Goal: Use online tool/utility: Use online tool/utility

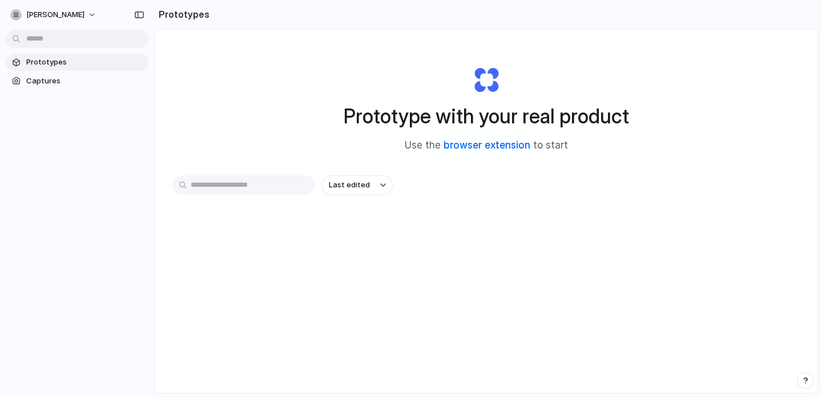
click at [472, 144] on link "browser extension" at bounding box center [486, 144] width 87 height 11
click at [477, 148] on link "browser extension" at bounding box center [486, 144] width 87 height 11
click at [70, 79] on span "Captures" at bounding box center [85, 80] width 118 height 11
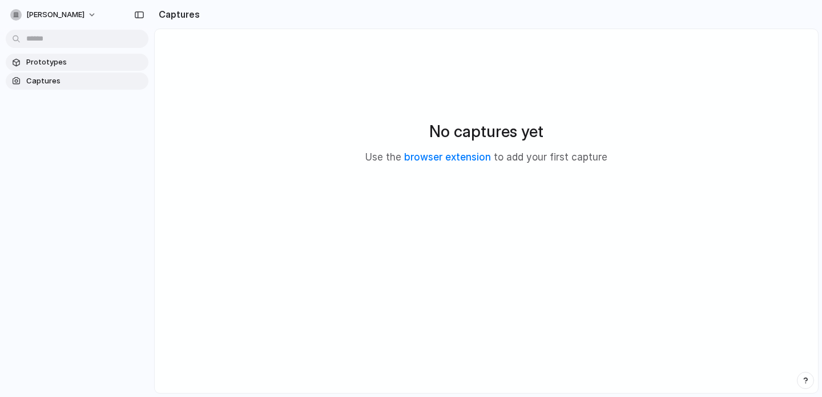
click at [54, 65] on span "Prototypes" at bounding box center [85, 62] width 118 height 11
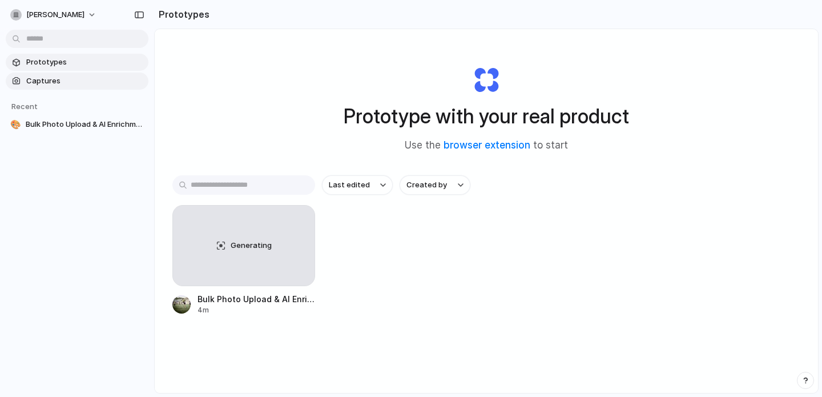
click at [50, 81] on span "Captures" at bounding box center [85, 80] width 118 height 11
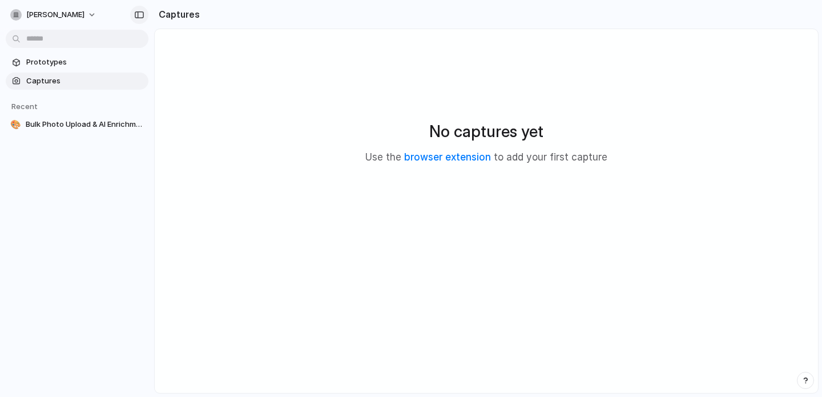
click at [142, 17] on div "button" at bounding box center [139, 15] width 10 height 8
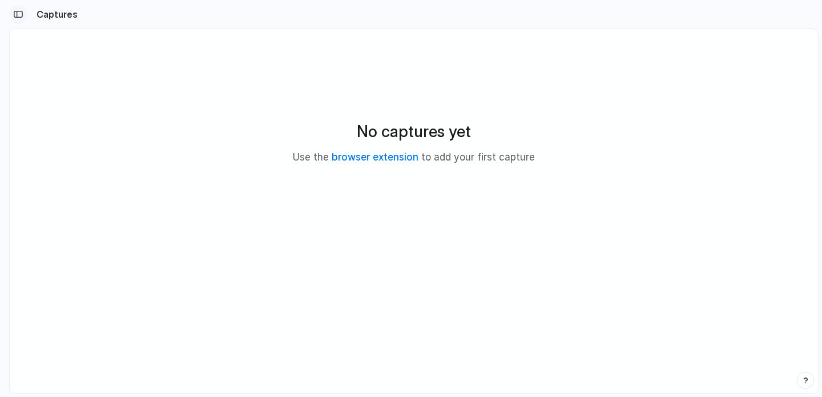
click at [17, 12] on div "button" at bounding box center [18, 14] width 10 height 8
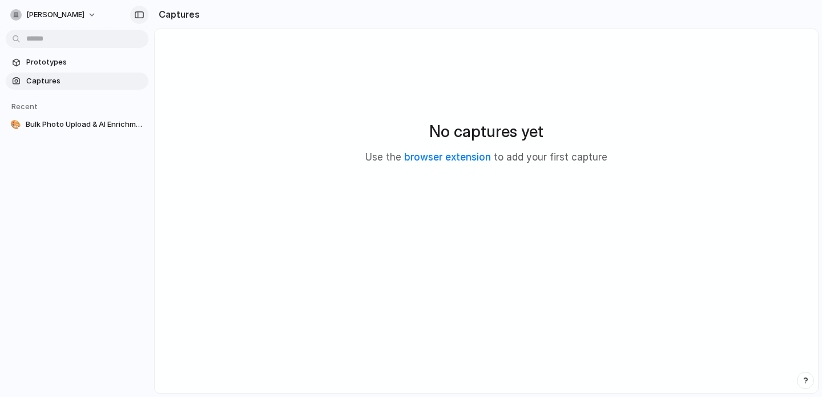
click at [136, 13] on div "button" at bounding box center [139, 15] width 10 height 8
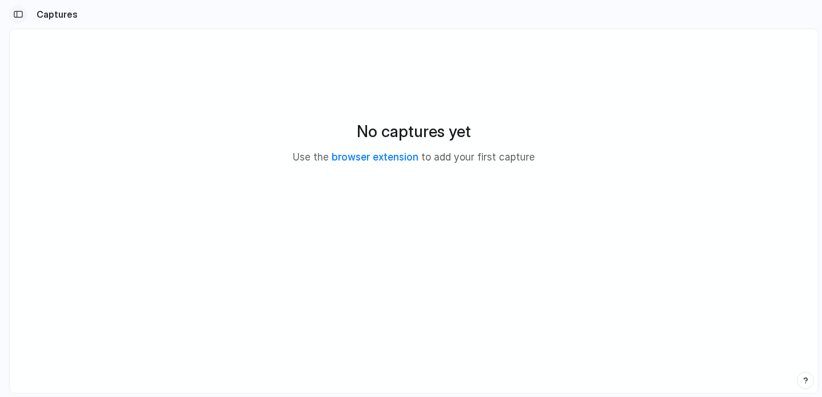
click at [21, 14] on div "button" at bounding box center [18, 14] width 10 height 8
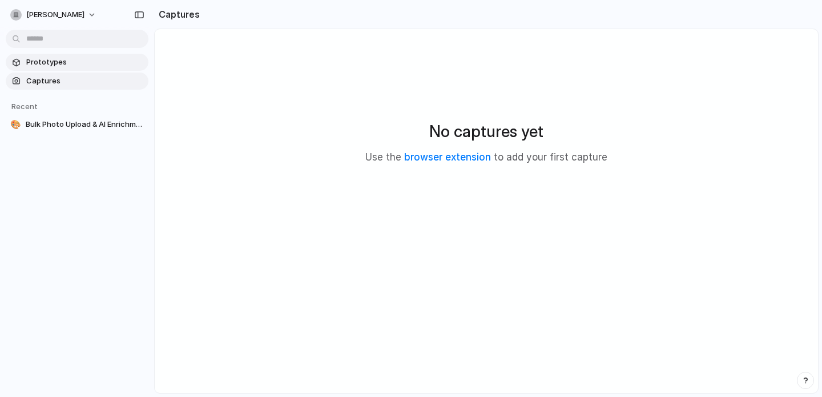
click at [58, 65] on span "Prototypes" at bounding box center [85, 62] width 118 height 11
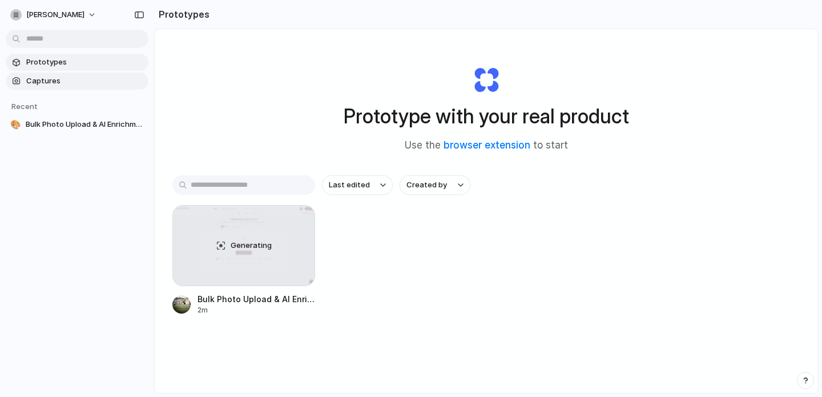
click at [37, 84] on span "Captures" at bounding box center [85, 80] width 118 height 11
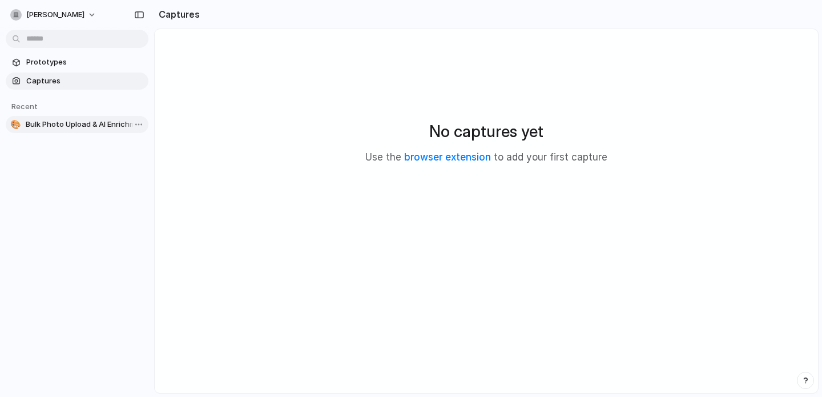
click at [83, 128] on span "Bulk Photo Upload & AI Enrichment for Fashion Listings" at bounding box center [85, 124] width 118 height 11
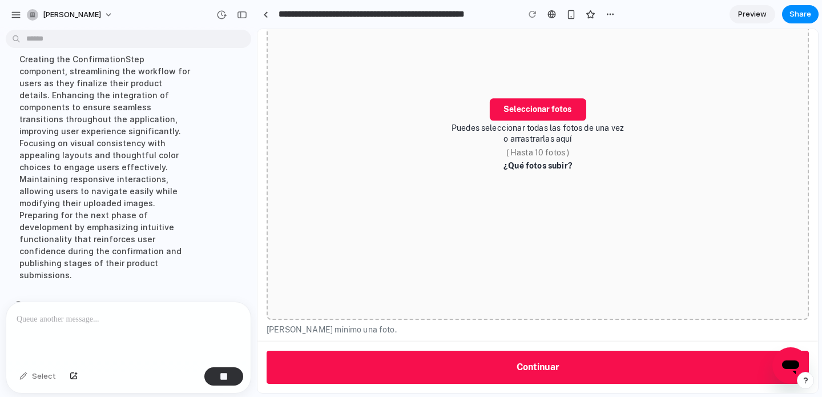
scroll to position [216, 0]
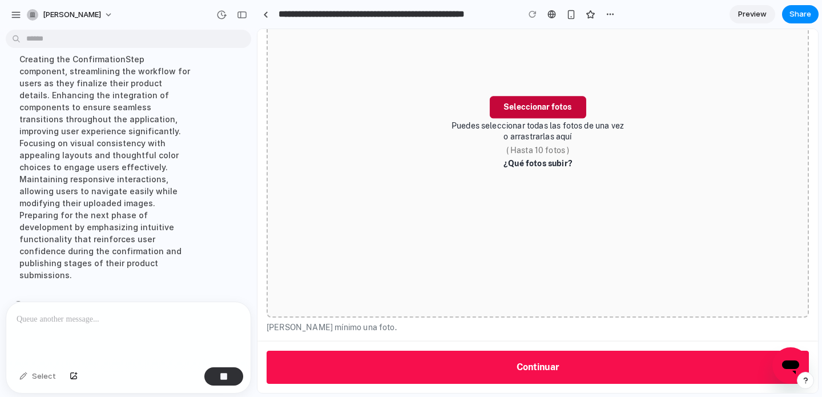
click at [531, 108] on button "Seleccionar fotos" at bounding box center [537, 107] width 96 height 22
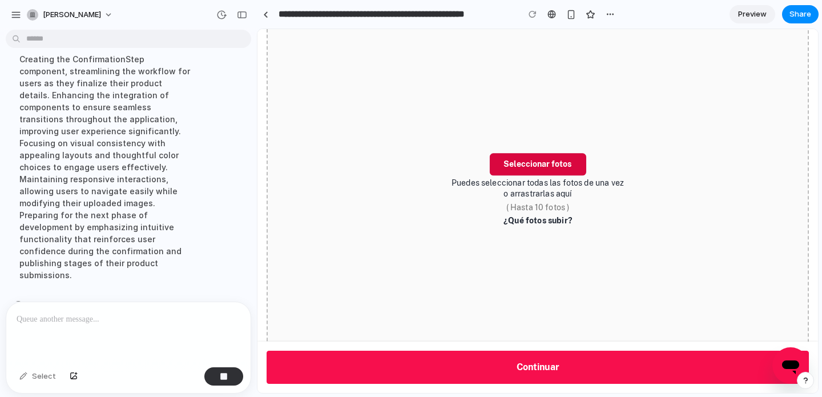
scroll to position [155, 0]
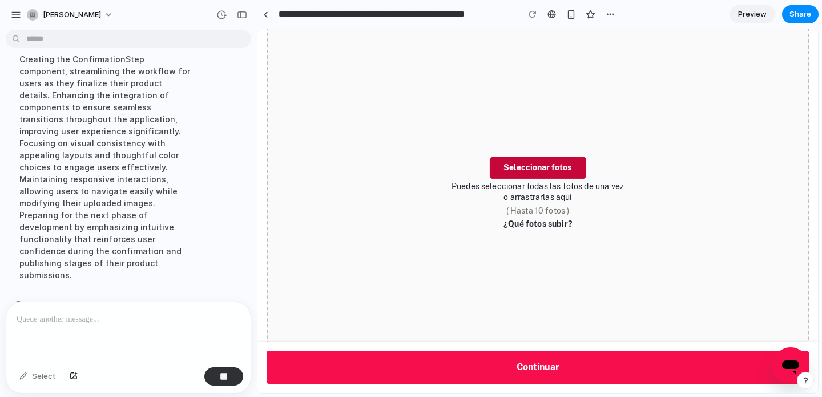
click at [549, 167] on button "Seleccionar fotos" at bounding box center [537, 167] width 96 height 22
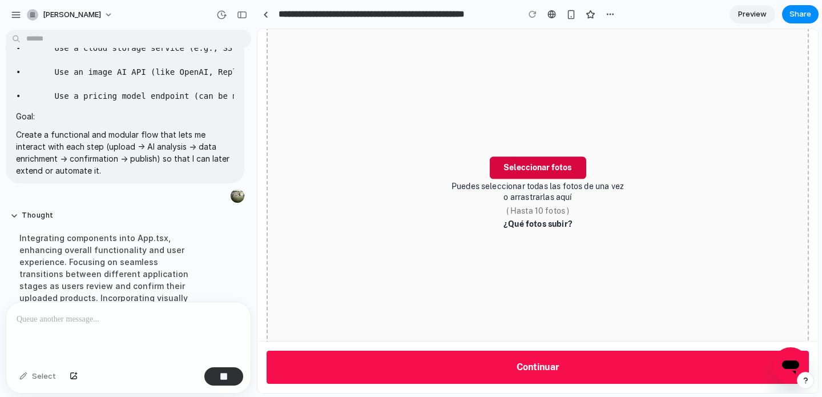
scroll to position [271, 0]
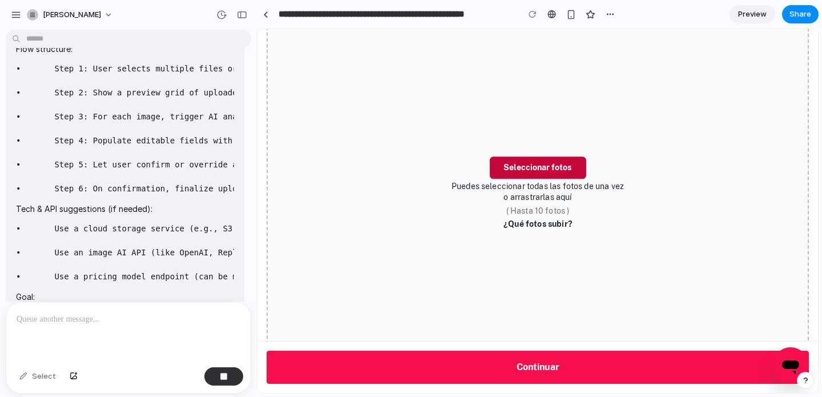
click at [564, 164] on button "Seleccionar fotos" at bounding box center [537, 167] width 96 height 22
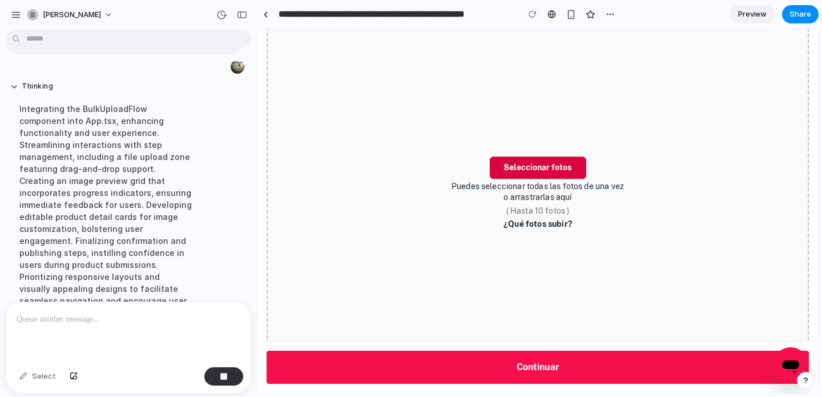
scroll to position [618, 0]
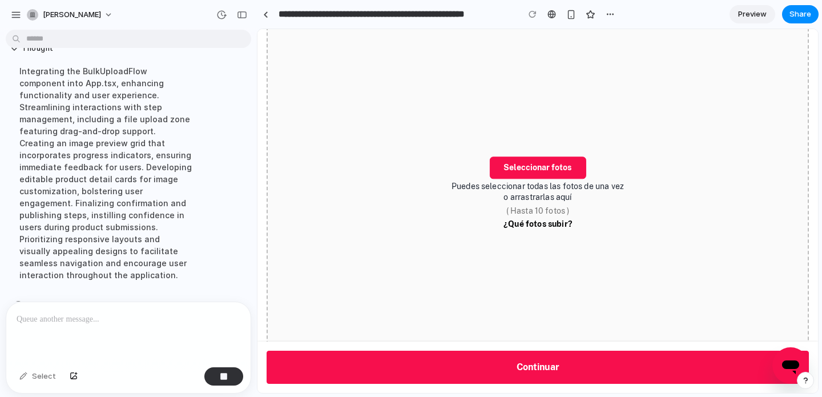
click at [535, 226] on link "¿Qué fotos subir?" at bounding box center [537, 224] width 68 height 11
click at [533, 170] on button "Seleccionar fotos" at bounding box center [537, 167] width 96 height 22
click at [526, 214] on span "( Hasta 10 fotos )" at bounding box center [537, 210] width 63 height 11
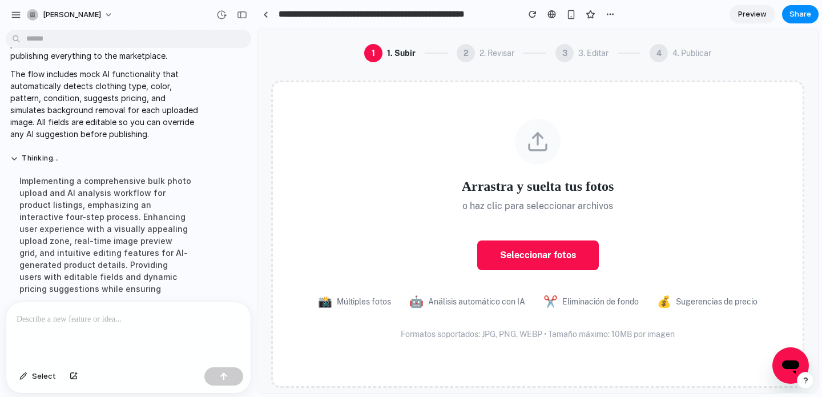
scroll to position [59, 0]
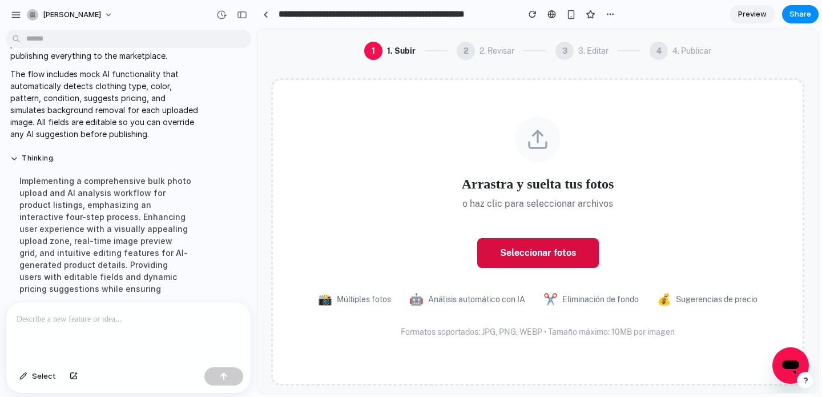
click at [535, 256] on button "Seleccionar fotos" at bounding box center [538, 253] width 122 height 30
click at [521, 256] on button "Seleccionar fotos" at bounding box center [538, 253] width 122 height 30
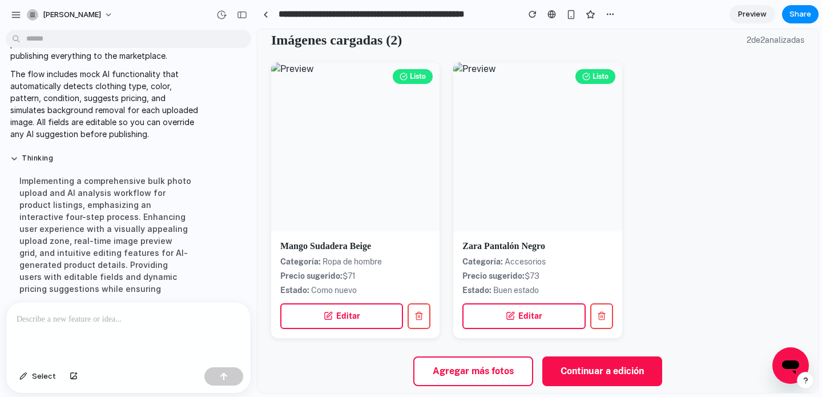
scroll to position [112, 0]
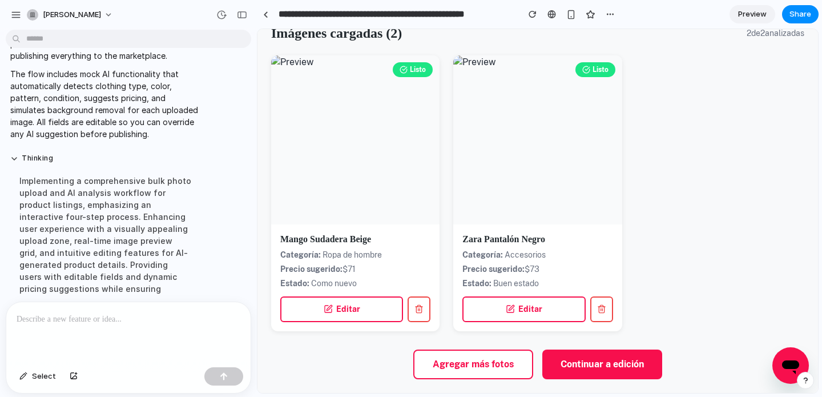
click at [602, 366] on button "Continuar a edición" at bounding box center [602, 364] width 120 height 30
select select "**********"
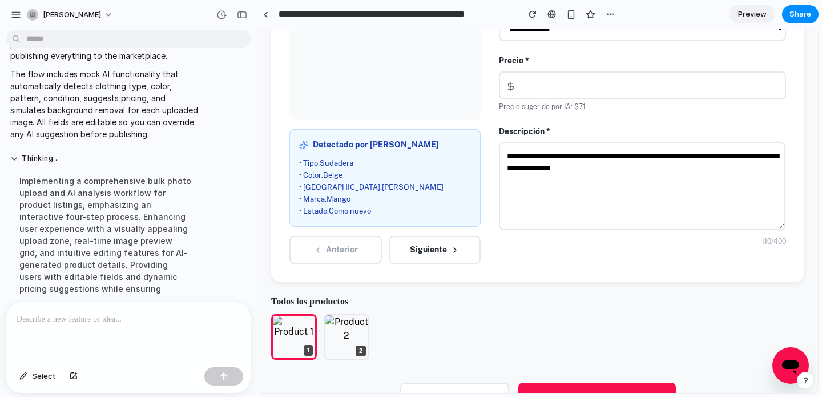
scroll to position [293, 0]
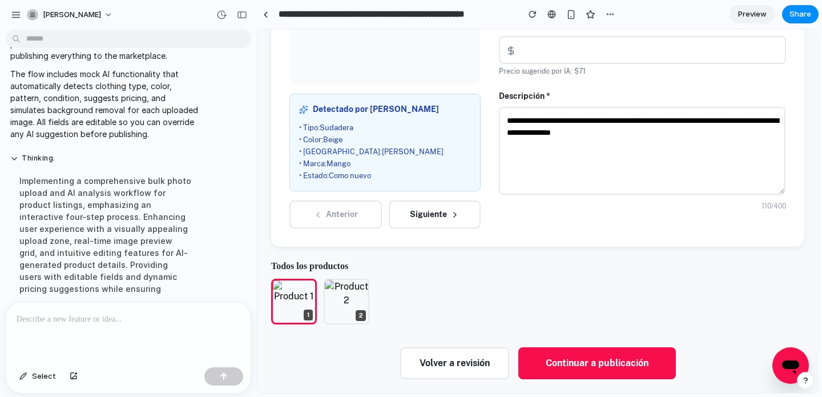
click at [614, 361] on button "Continuar a publicación" at bounding box center [597, 363] width 158 height 32
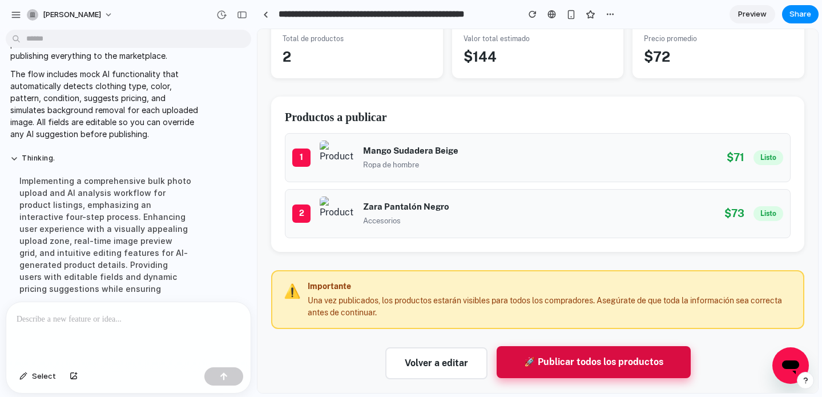
scroll to position [252, 0]
click at [599, 364] on button "🚀 Publicar todos los productos" at bounding box center [594, 362] width 194 height 32
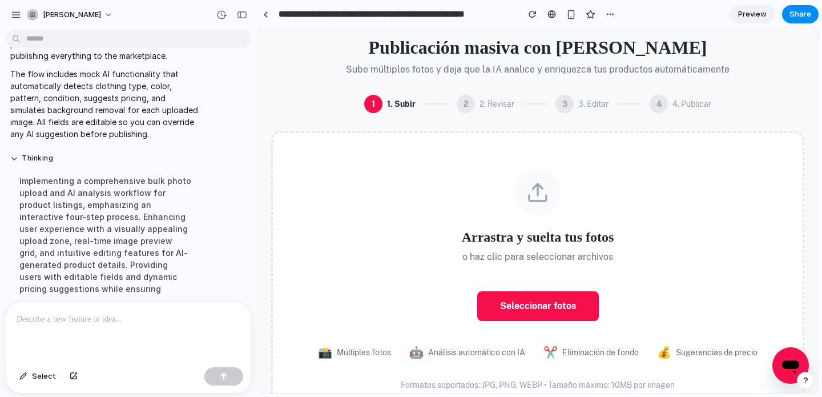
scroll to position [0, 0]
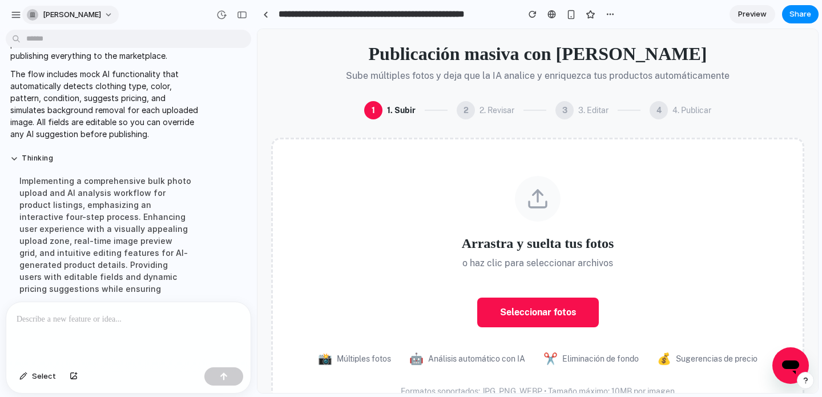
click at [77, 15] on span "[PERSON_NAME]" at bounding box center [72, 14] width 58 height 11
click at [14, 17] on div "Settings Invite members Change theme Sign out" at bounding box center [411, 198] width 822 height 397
click at [14, 17] on div "button" at bounding box center [16, 15] width 10 height 10
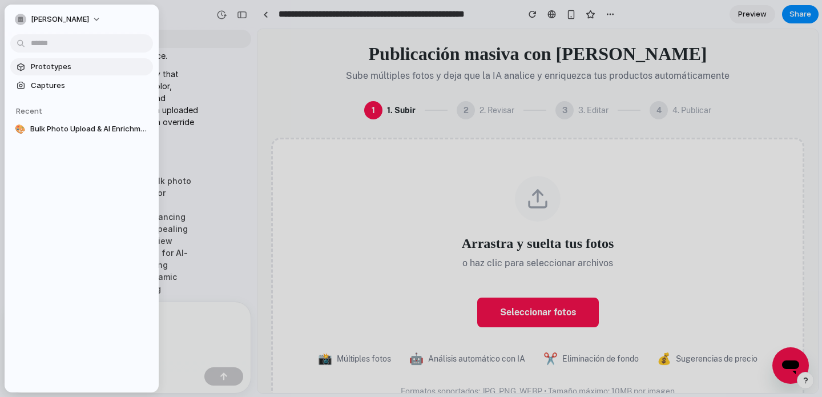
click at [62, 63] on span "Prototypes" at bounding box center [90, 66] width 118 height 11
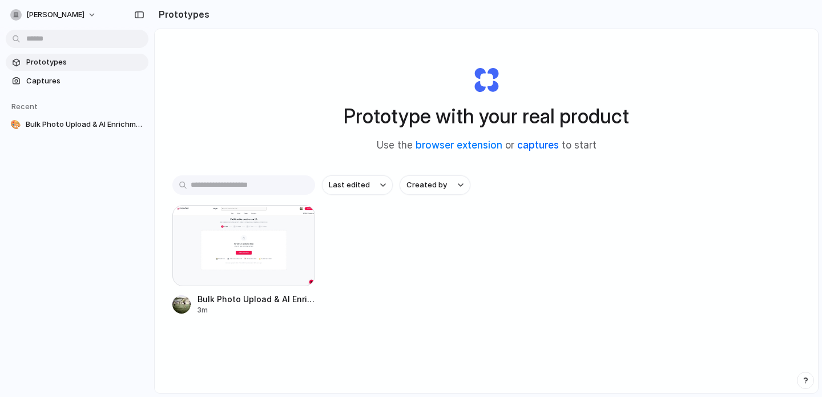
click at [537, 145] on link "captures" at bounding box center [538, 144] width 42 height 11
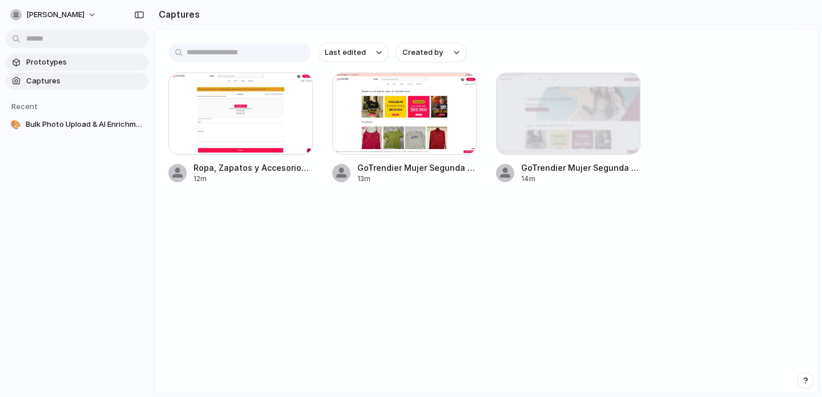
click at [52, 66] on span "Prototypes" at bounding box center [85, 62] width 118 height 11
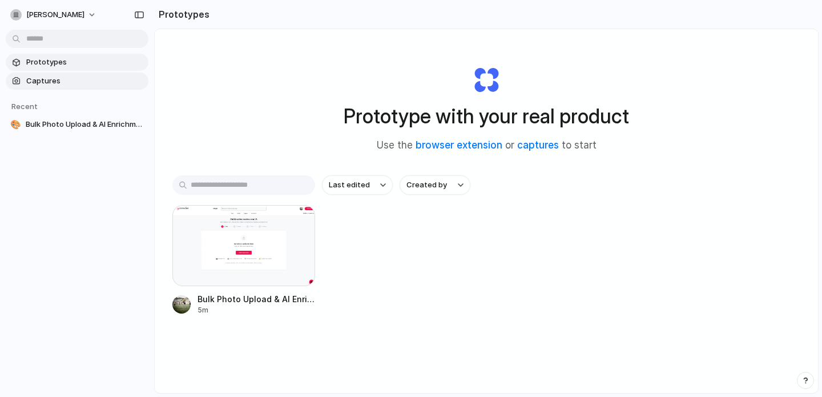
click at [56, 83] on span "Captures" at bounding box center [85, 80] width 118 height 11
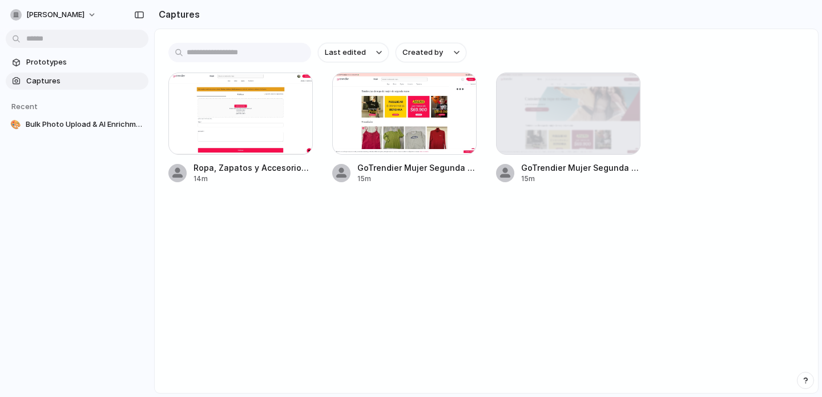
click at [419, 111] on div at bounding box center [404, 113] width 144 height 82
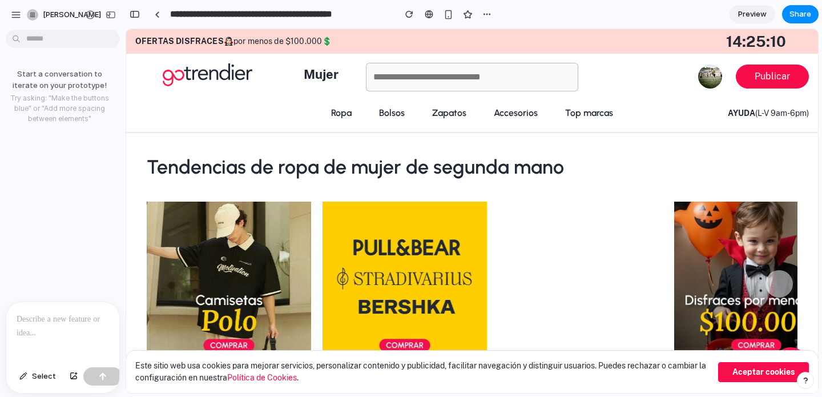
click at [91, 321] on p at bounding box center [63, 319] width 92 height 14
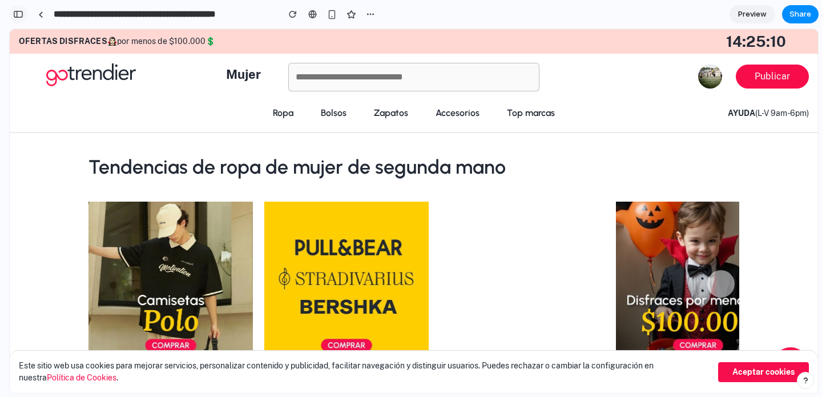
click at [22, 15] on div "button" at bounding box center [18, 14] width 10 height 8
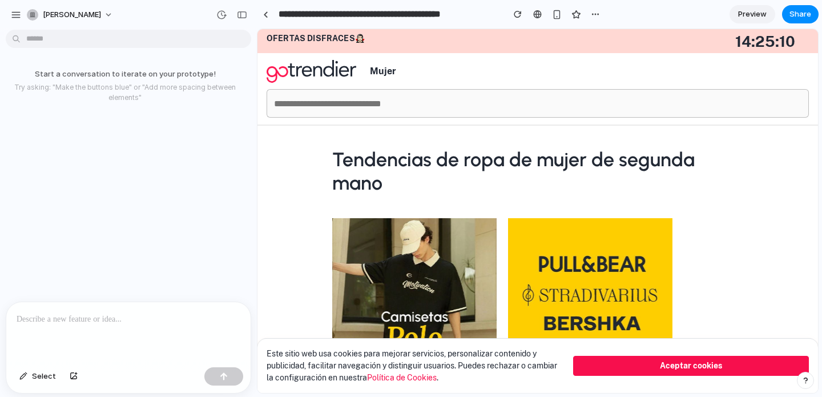
click at [160, 314] on p at bounding box center [129, 319] width 224 height 14
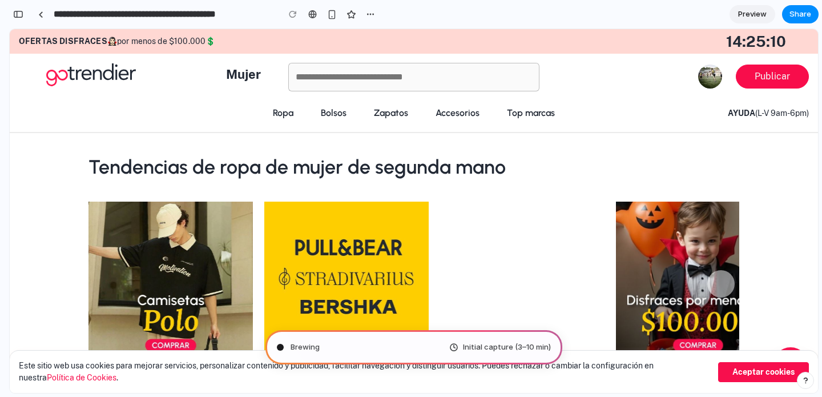
scroll to position [2128, 0]
type input "**********"
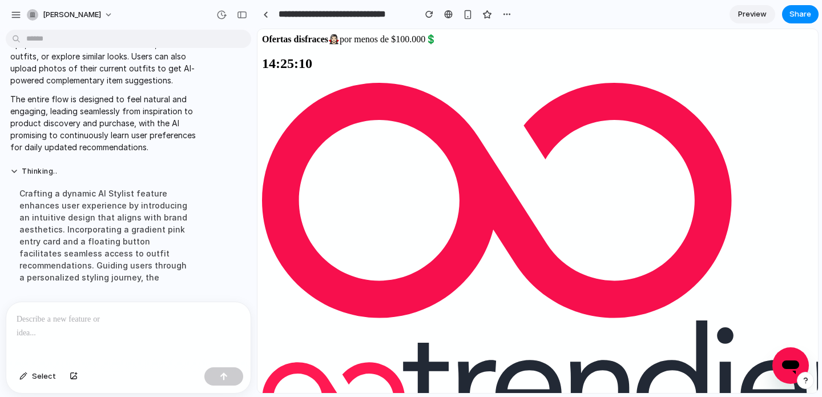
scroll to position [1559, 0]
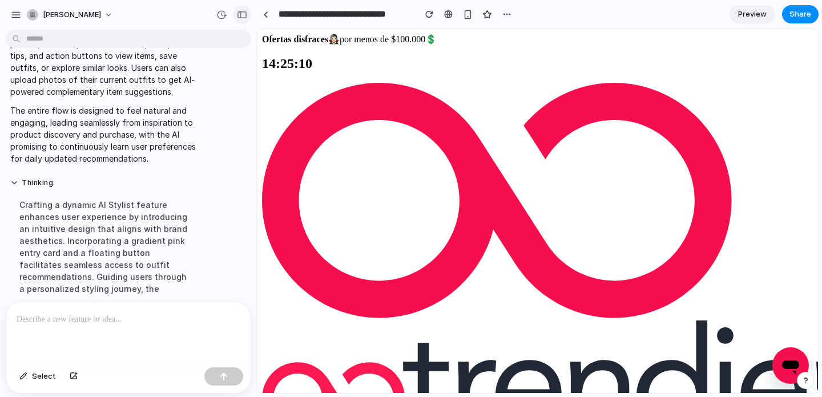
click at [244, 15] on div "button" at bounding box center [242, 15] width 10 height 8
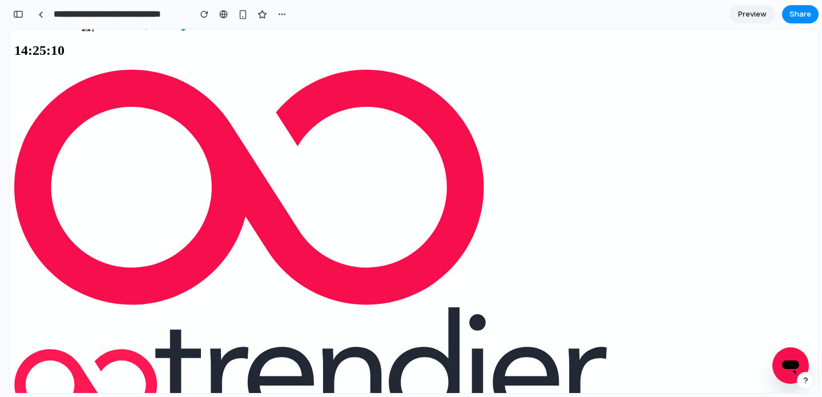
scroll to position [15, 0]
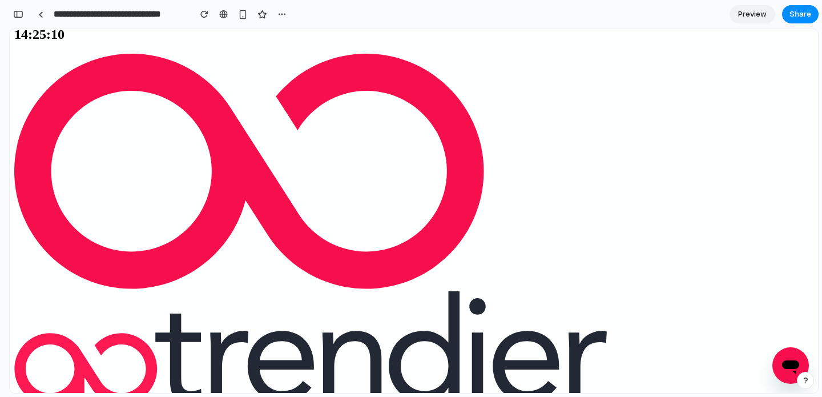
scroll to position [31, 0]
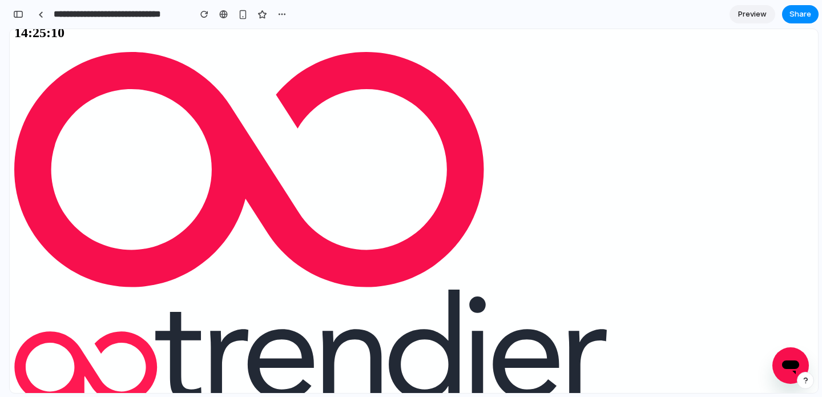
scroll to position [470, 0]
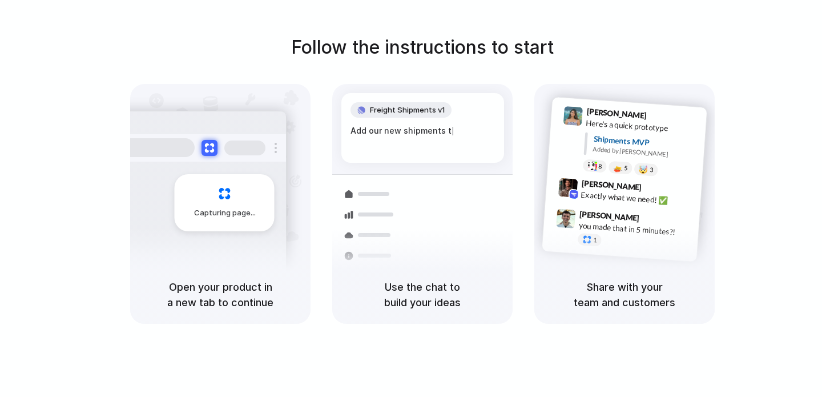
click at [233, 214] on span "Capturing page" at bounding box center [225, 212] width 63 height 11
click at [224, 274] on div "Open your product in a new tab to continue" at bounding box center [220, 294] width 180 height 58
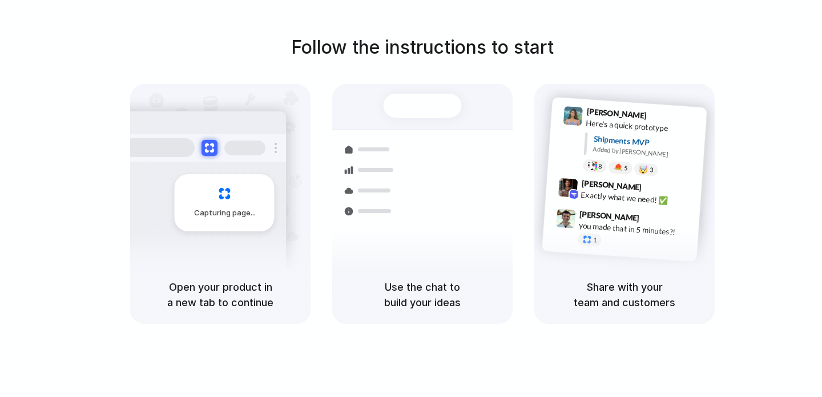
click at [406, 58] on h1 "Follow the instructions to start" at bounding box center [422, 47] width 263 height 27
click at [223, 277] on div "Open your product in a new tab to continue" at bounding box center [220, 294] width 180 height 58
click at [211, 308] on h5 "Open your product in a new tab to continue" at bounding box center [220, 294] width 153 height 31
click at [209, 148] on button at bounding box center [209, 147] width 17 height 17
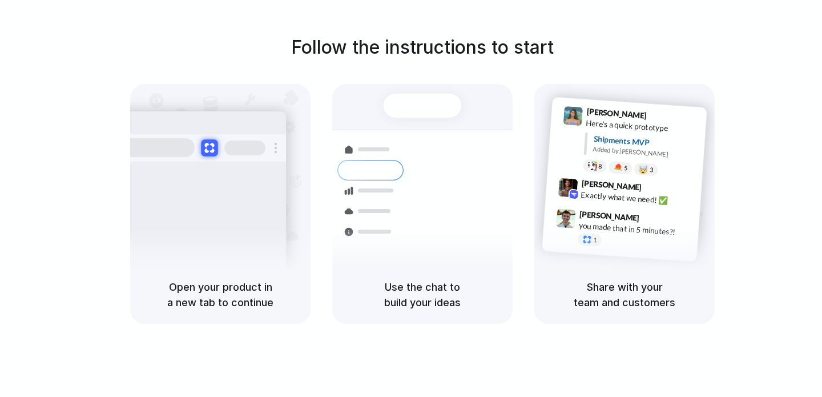
click at [209, 148] on button at bounding box center [209, 147] width 17 height 17
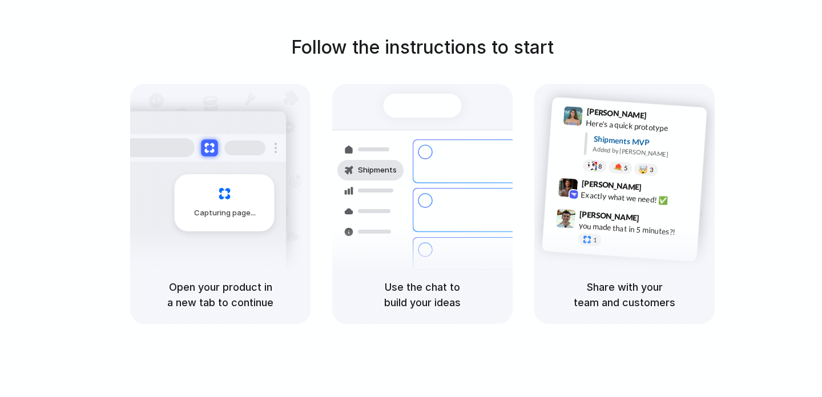
click at [209, 148] on button at bounding box center [209, 147] width 17 height 17
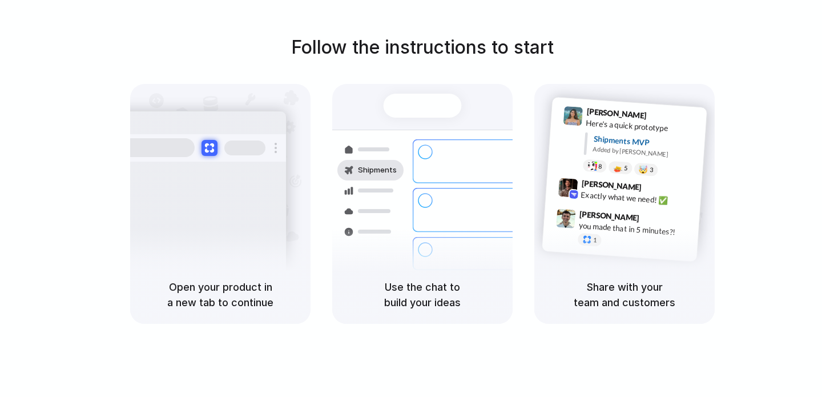
click at [380, 179] on div "Shipments" at bounding box center [370, 170] width 53 height 21
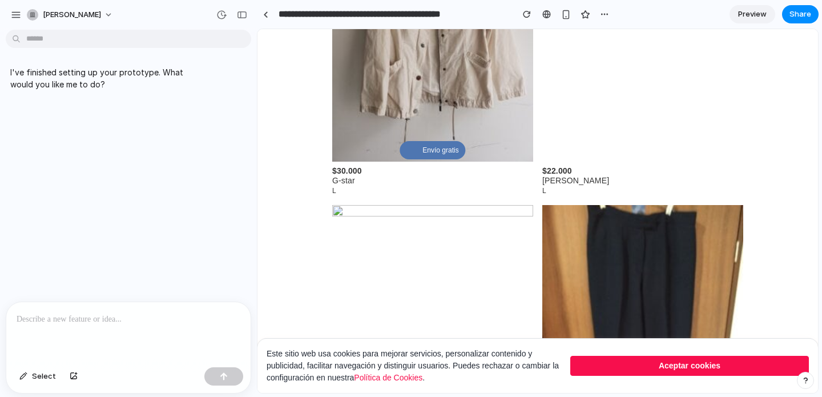
scroll to position [1808, 0]
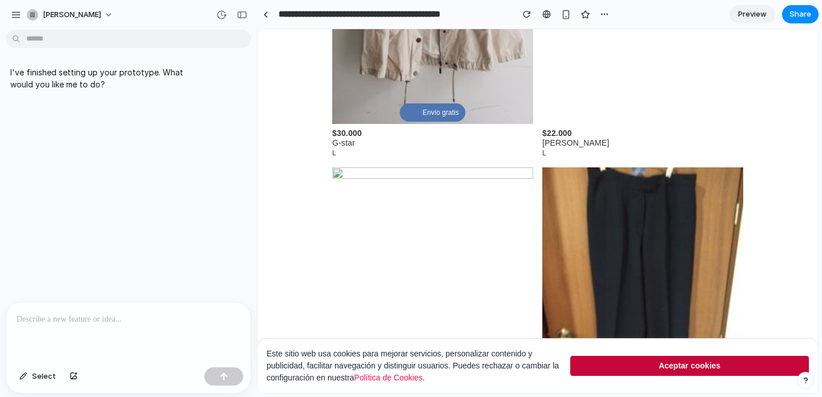
click at [673, 370] on button "Aceptar cookies" at bounding box center [689, 366] width 239 height 20
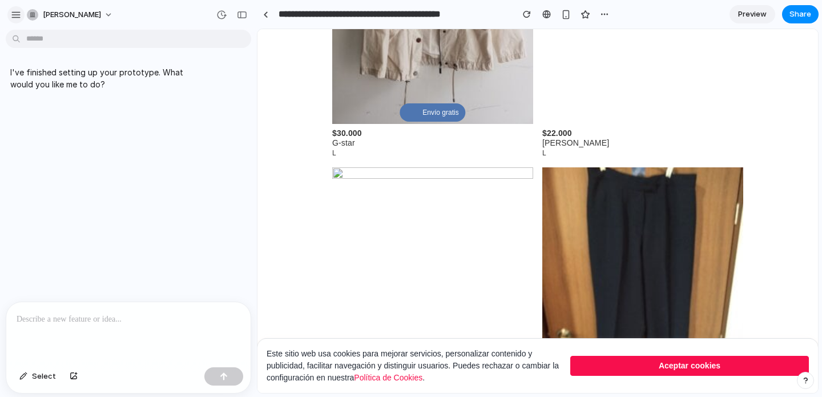
click at [14, 14] on div "button" at bounding box center [16, 15] width 10 height 10
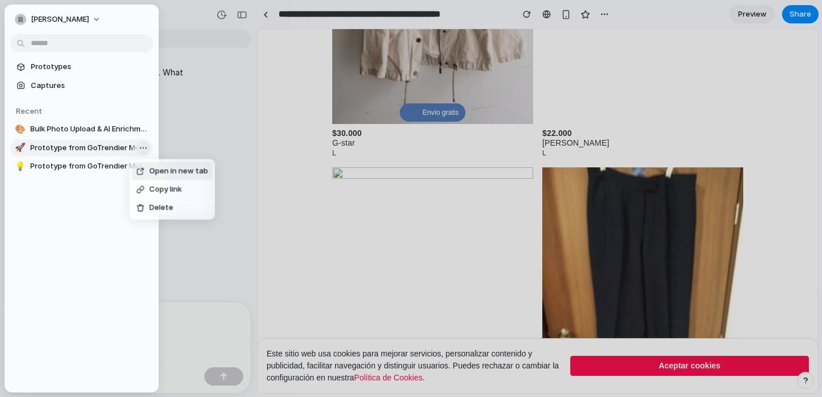
click at [144, 148] on body "**********" at bounding box center [411, 198] width 822 height 397
click at [164, 205] on span "Delete" at bounding box center [162, 207] width 24 height 11
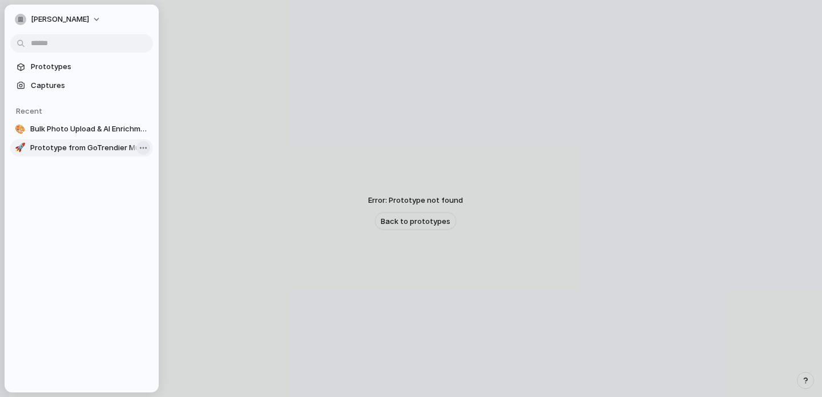
scroll to position [27, 0]
click at [147, 149] on body "[PERSON_NAME] Start a conversation to iterate on your prototype! Try asking: "M…" at bounding box center [411, 198] width 822 height 397
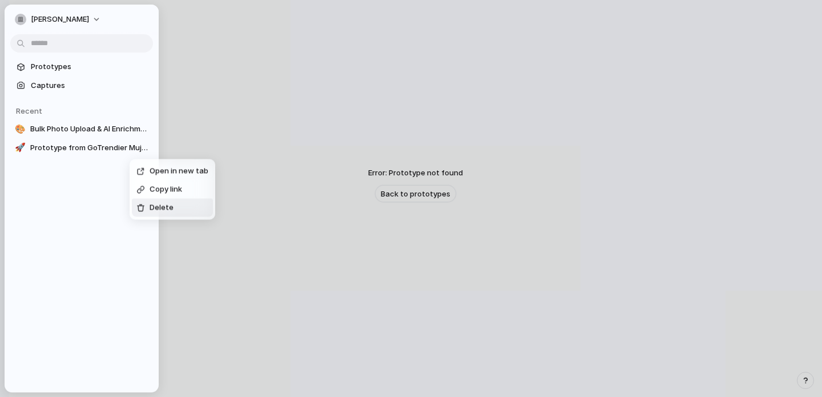
click at [156, 208] on span "Delete" at bounding box center [162, 207] width 24 height 11
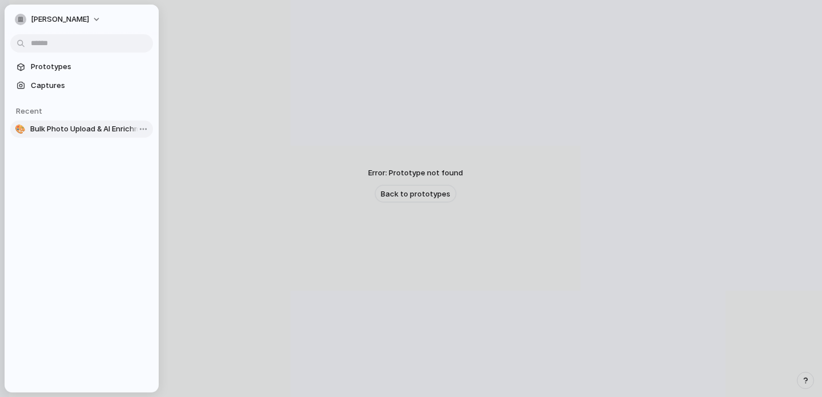
click at [88, 127] on span "Bulk Photo Upload & AI Enrichment for Fashion Listings" at bounding box center [89, 128] width 118 height 11
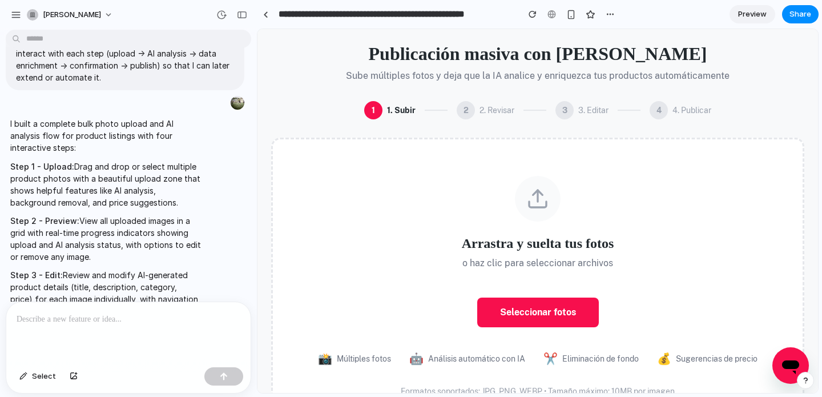
scroll to position [853, 0]
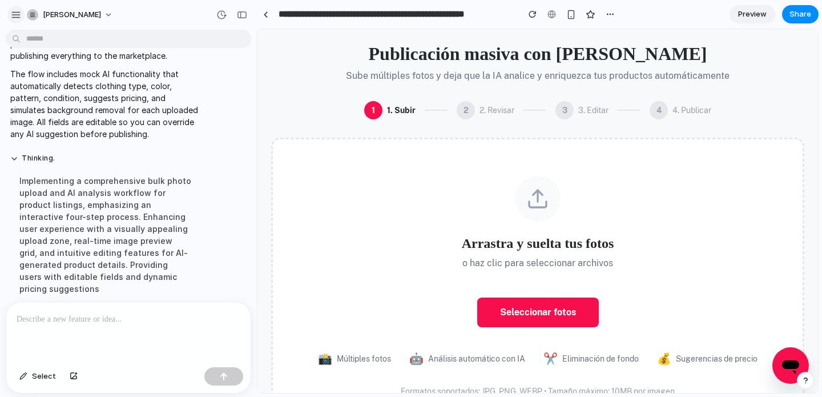
click at [22, 13] on button "button" at bounding box center [15, 14] width 17 height 17
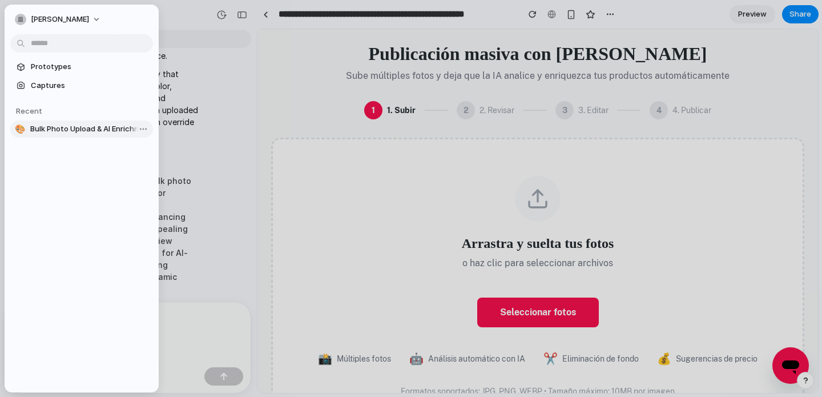
click at [64, 131] on span "Bulk Photo Upload & AI Enrichment for Fashion Listings" at bounding box center [89, 128] width 118 height 11
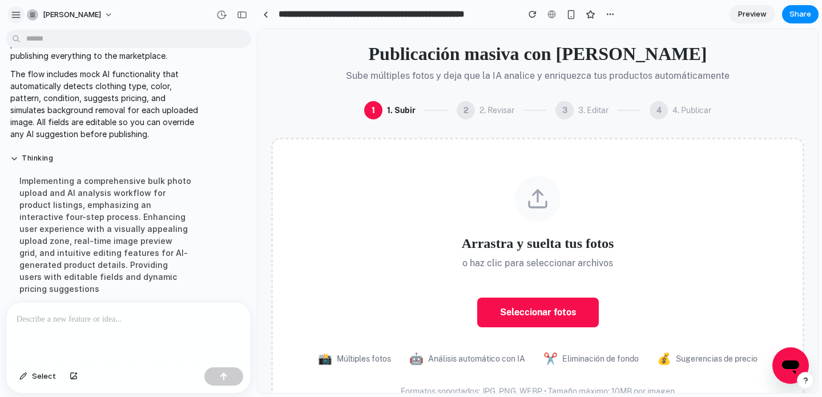
click at [13, 11] on div "button" at bounding box center [16, 15] width 10 height 10
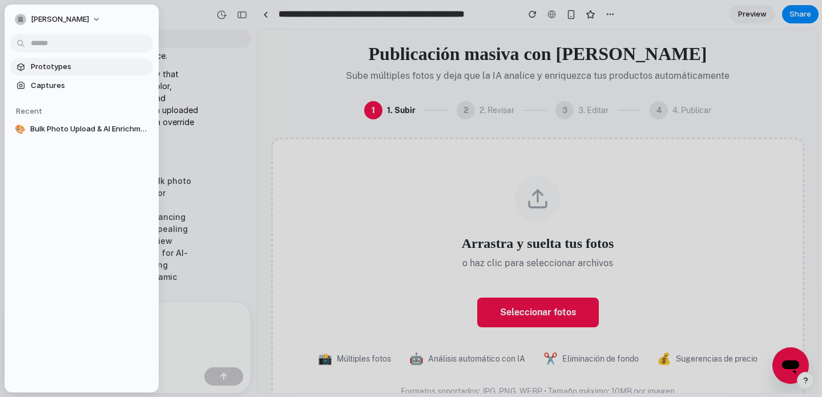
click at [47, 67] on span "Prototypes" at bounding box center [90, 66] width 118 height 11
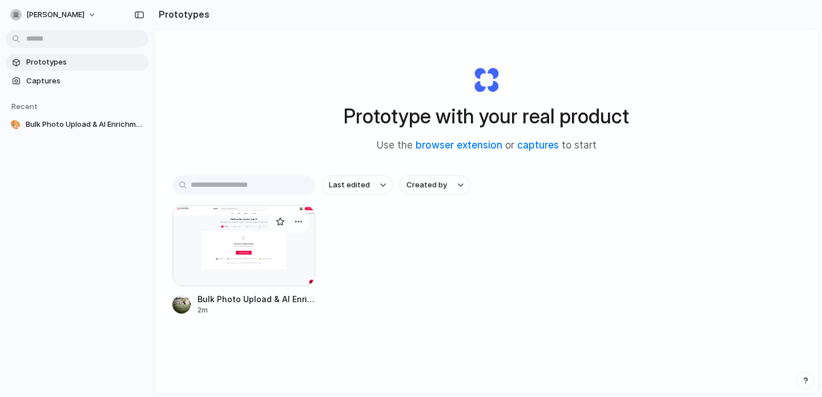
click at [240, 253] on div at bounding box center [243, 245] width 143 height 81
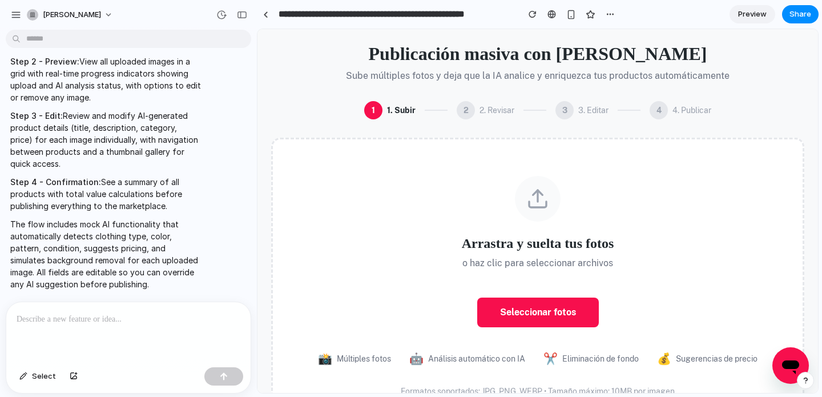
click at [749, 13] on span "Preview" at bounding box center [752, 14] width 29 height 11
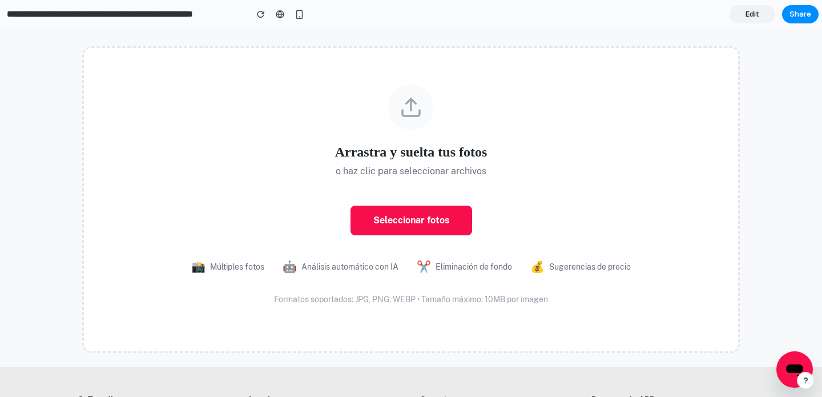
scroll to position [171, 0]
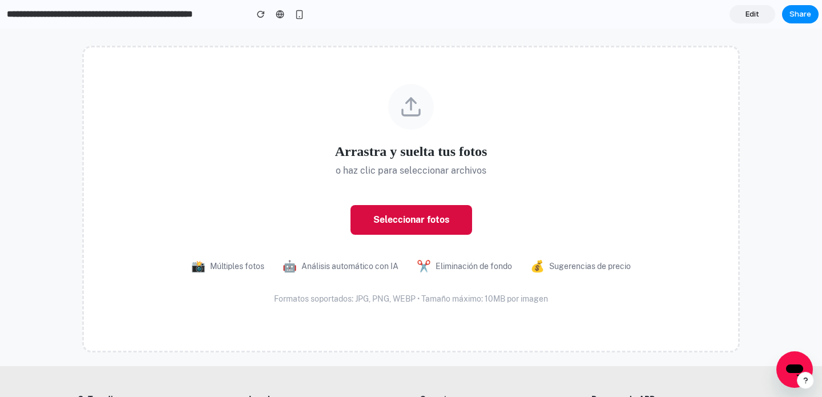
click at [423, 216] on button "Seleccionar fotos" at bounding box center [411, 220] width 122 height 30
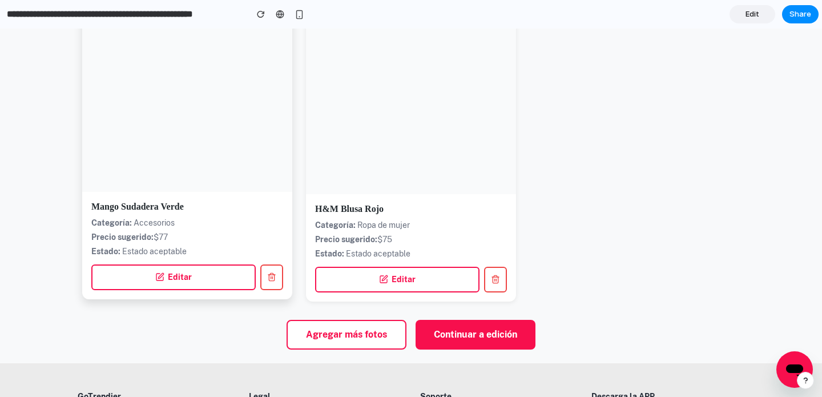
scroll to position [279, 0]
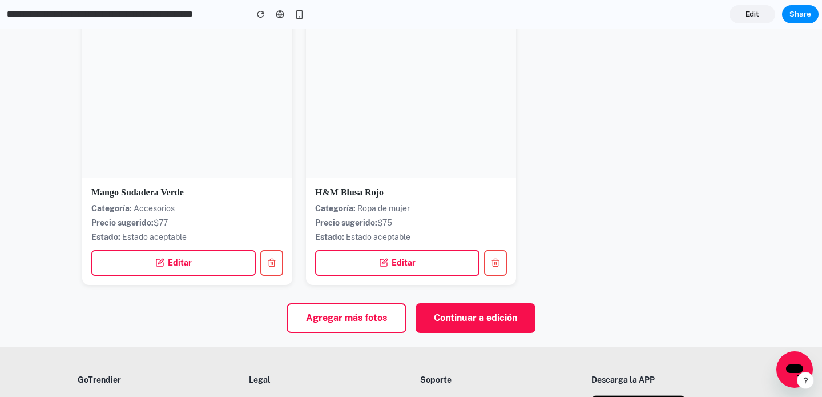
click at [489, 313] on button "Continuar a edición" at bounding box center [475, 318] width 120 height 30
select select "**********"
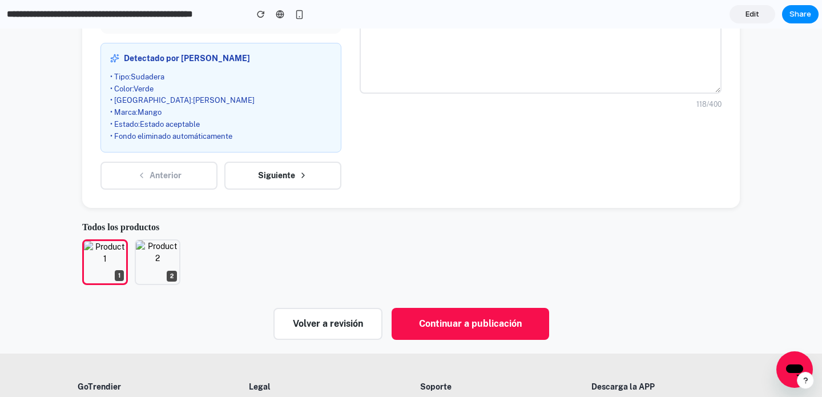
scroll to position [493, 0]
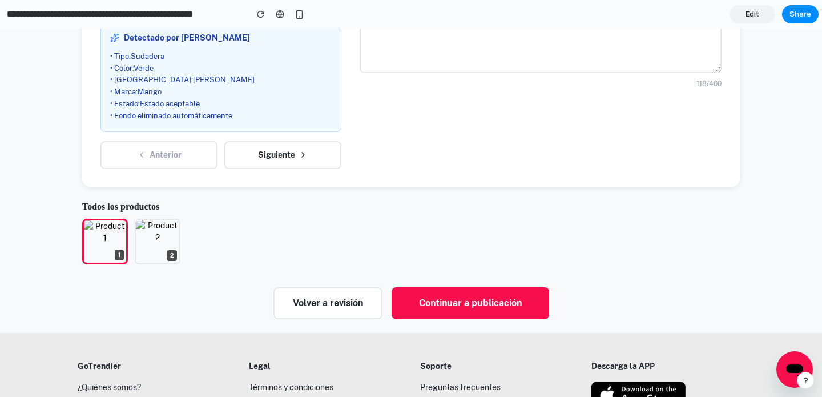
click at [477, 301] on button "Continuar a publicación" at bounding box center [471, 303] width 158 height 32
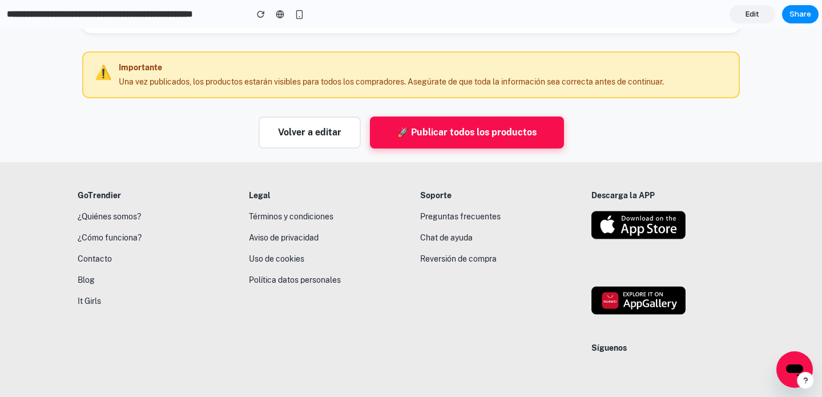
scroll to position [0, 0]
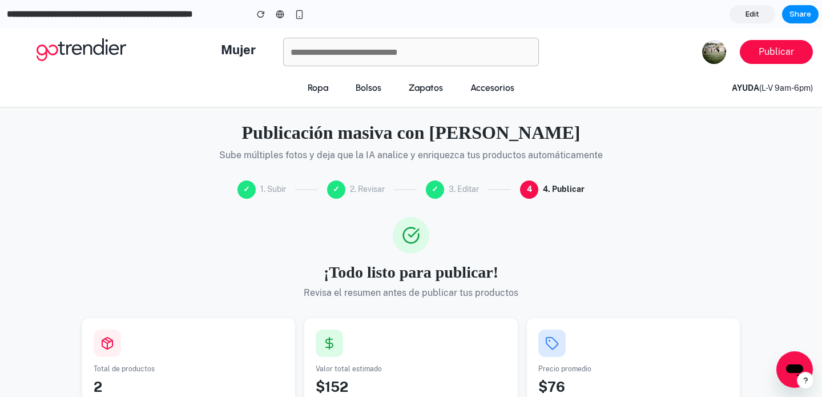
click at [71, 50] on icon at bounding box center [82, 49] width 90 height 23
click at [301, 14] on div "button" at bounding box center [299, 15] width 10 height 10
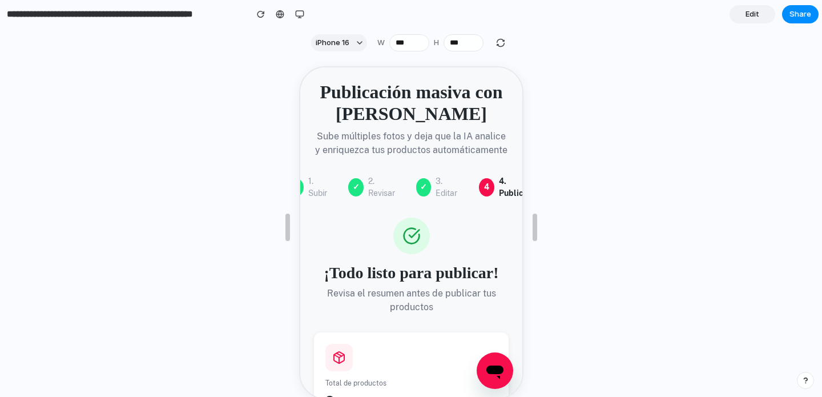
click at [18, 15] on input "**********" at bounding box center [124, 14] width 239 height 21
click at [298, 11] on div "button" at bounding box center [299, 14] width 9 height 9
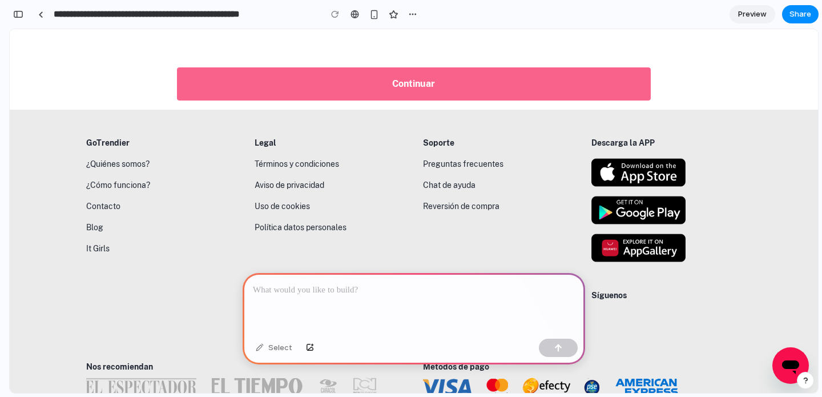
scroll to position [558, 0]
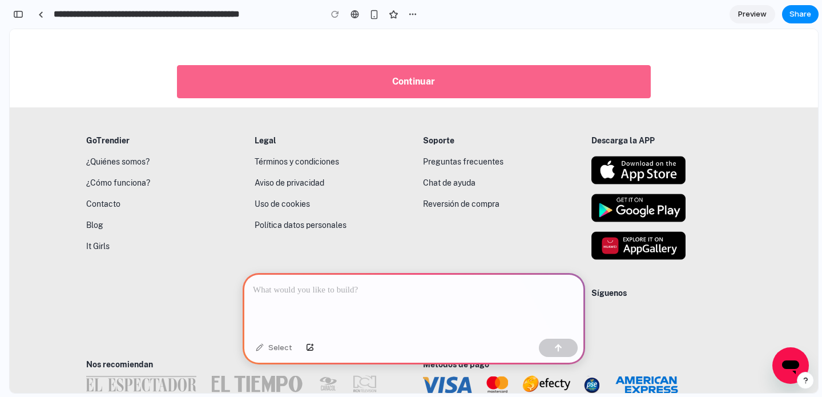
click at [360, 291] on p at bounding box center [414, 290] width 322 height 14
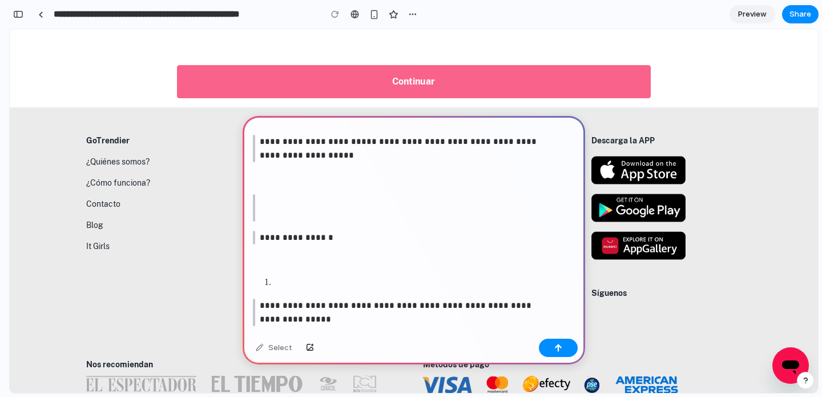
click at [258, 142] on blockquote "**********" at bounding box center [402, 148] width 299 height 27
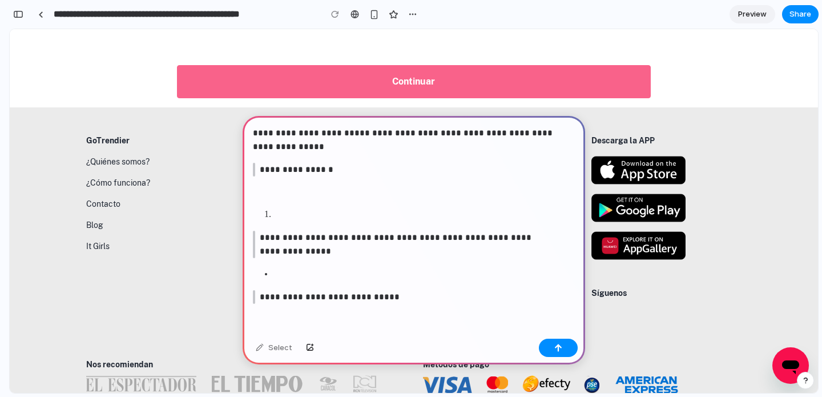
click at [256, 167] on blockquote "**********" at bounding box center [402, 170] width 299 height 14
click at [260, 235] on p "**********" at bounding box center [406, 242] width 292 height 27
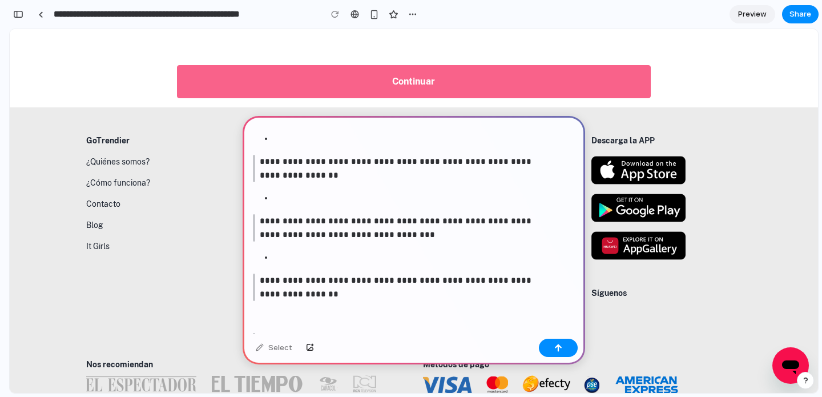
scroll to position [1244, 0]
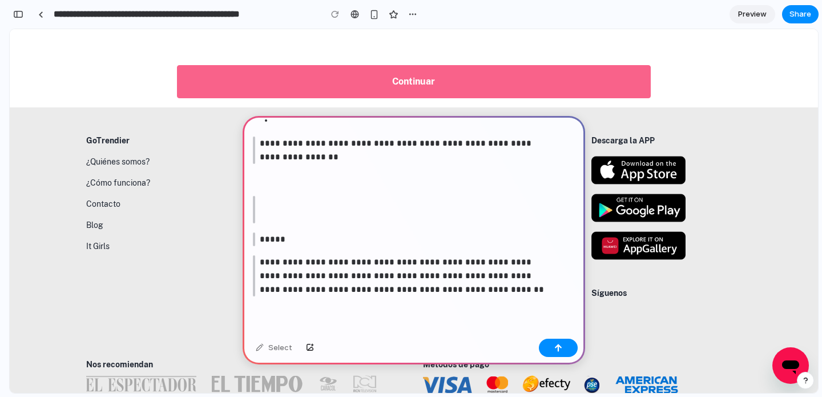
click at [322, 197] on p at bounding box center [406, 209] width 292 height 27
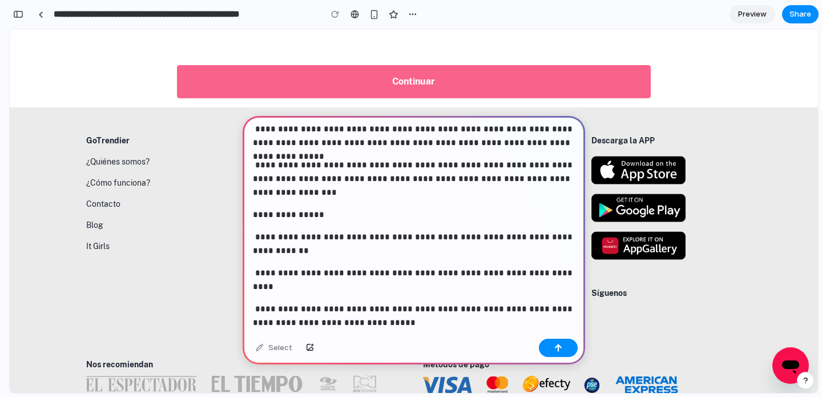
scroll to position [0, 0]
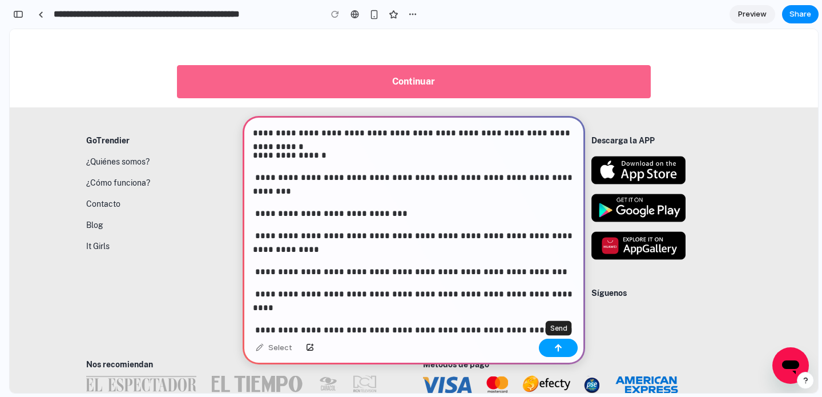
click at [555, 347] on div "button" at bounding box center [558, 348] width 8 height 8
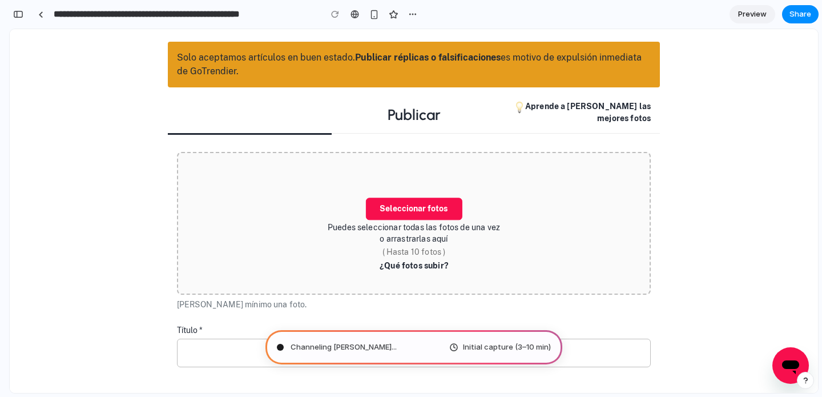
scroll to position [92, 0]
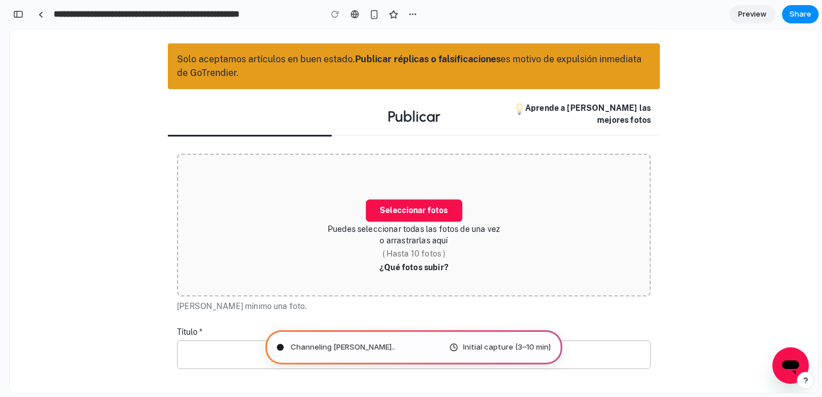
type input "**********"
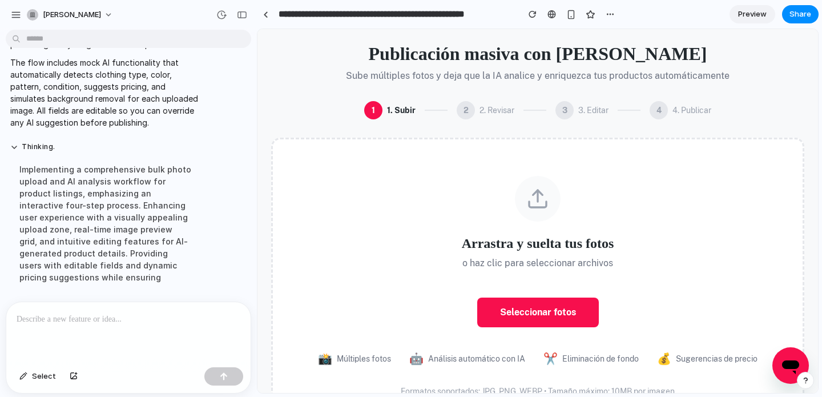
scroll to position [853, 0]
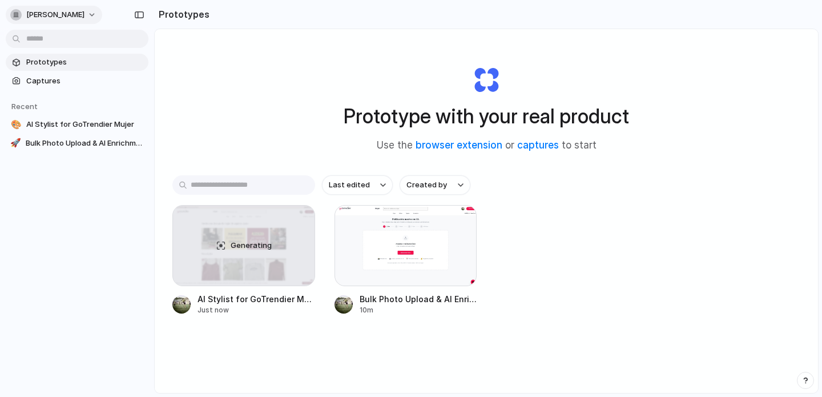
click at [79, 14] on span "guillermo-gallardo" at bounding box center [55, 14] width 58 height 11
click at [60, 47] on li "Settings" at bounding box center [55, 40] width 95 height 18
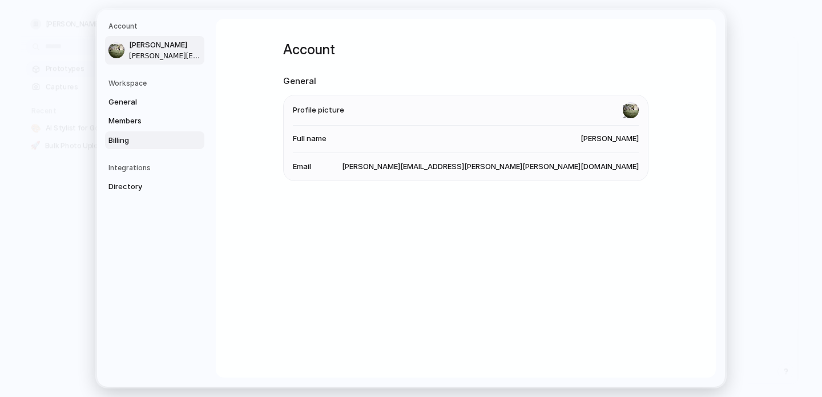
click at [129, 143] on span "Billing" at bounding box center [144, 140] width 73 height 11
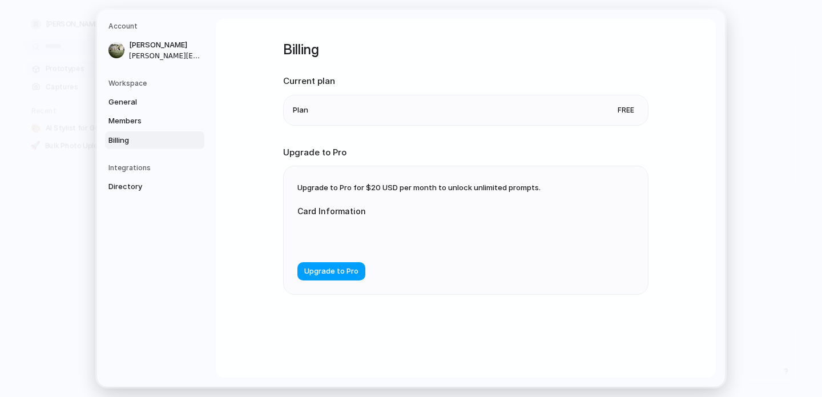
click at [338, 273] on span "Upgrade to Pro" at bounding box center [331, 271] width 54 height 11
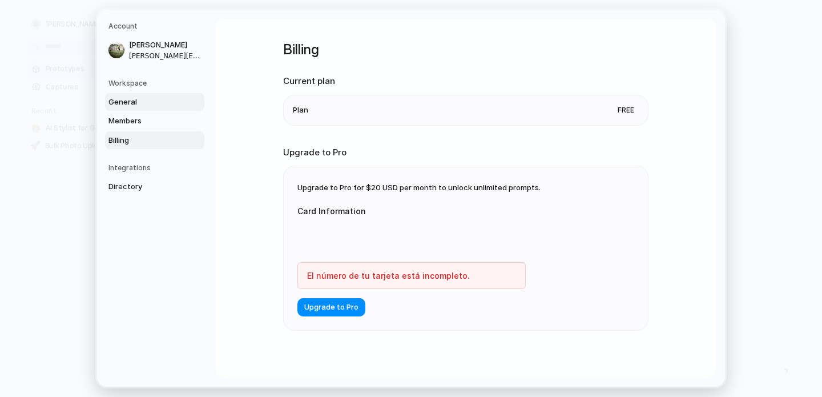
click at [163, 96] on span "General" at bounding box center [144, 101] width 73 height 11
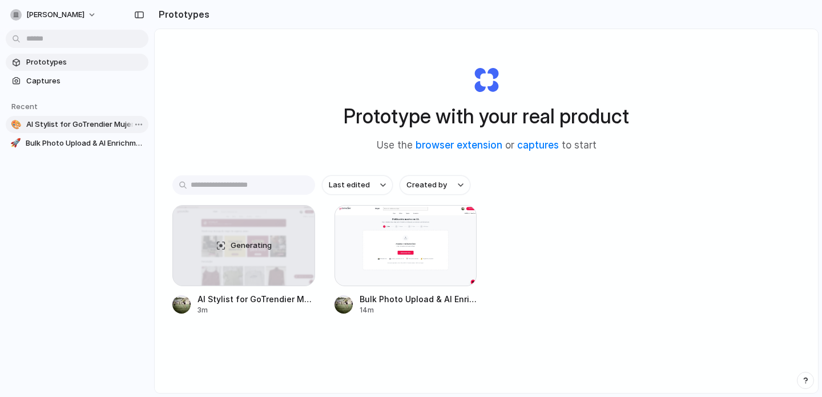
click at [71, 126] on span "AI Stylist for GoTrendier Mujer" at bounding box center [85, 124] width 118 height 11
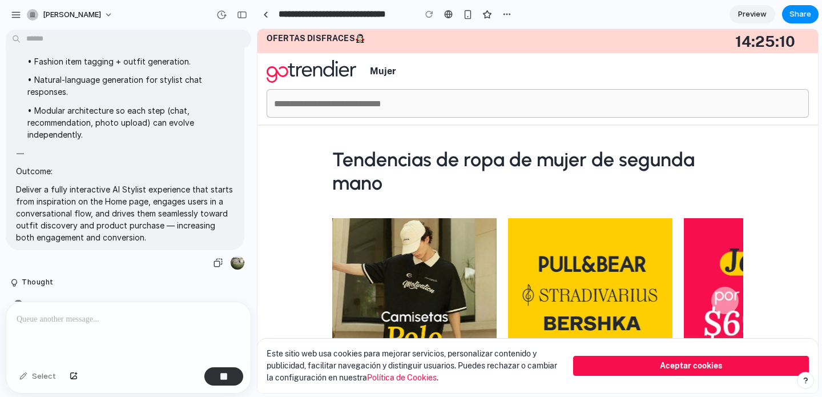
scroll to position [1157, 0]
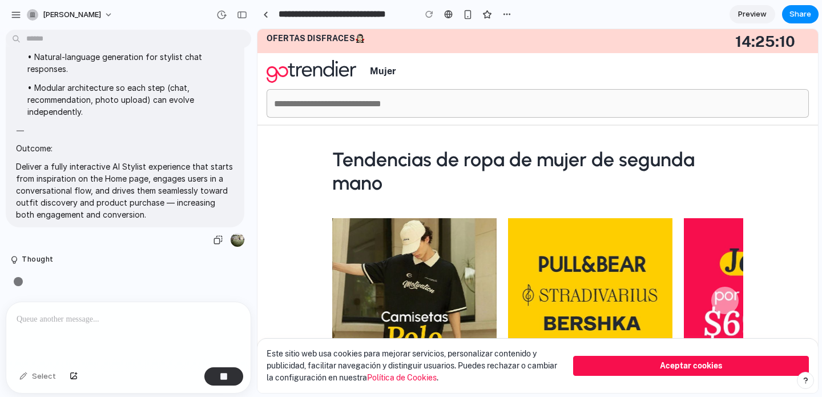
click at [71, 126] on p "⸻" at bounding box center [125, 130] width 218 height 12
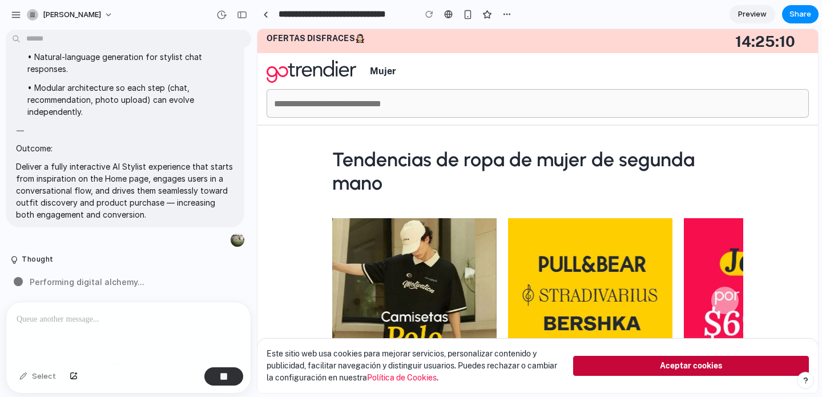
click at [619, 364] on button "Aceptar cookies" at bounding box center [691, 366] width 236 height 20
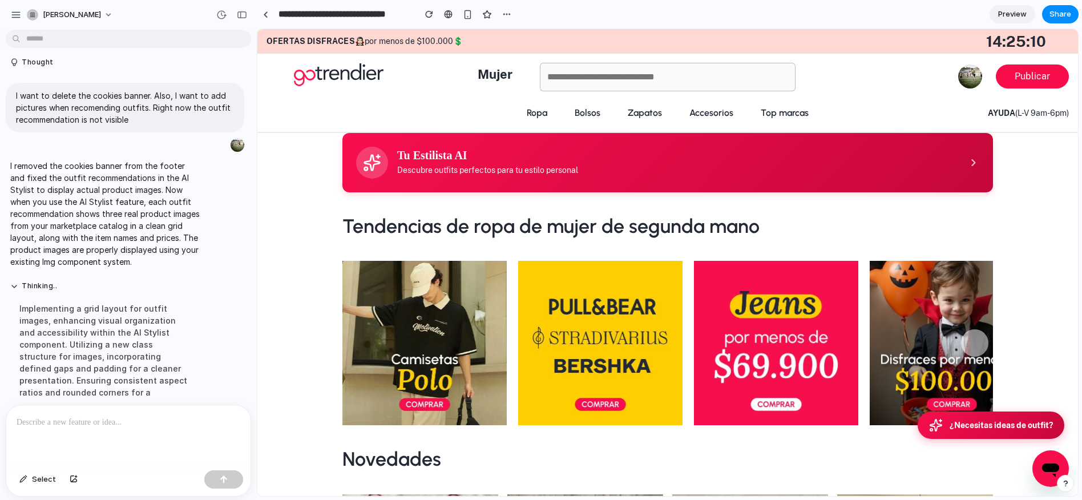
scroll to position [1668, 0]
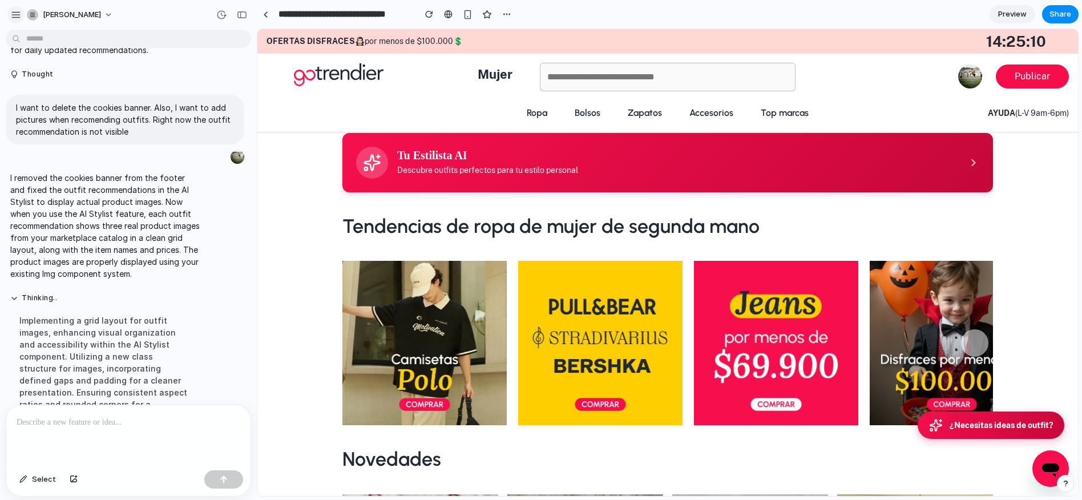
click at [21, 15] on button "button" at bounding box center [15, 14] width 17 height 17
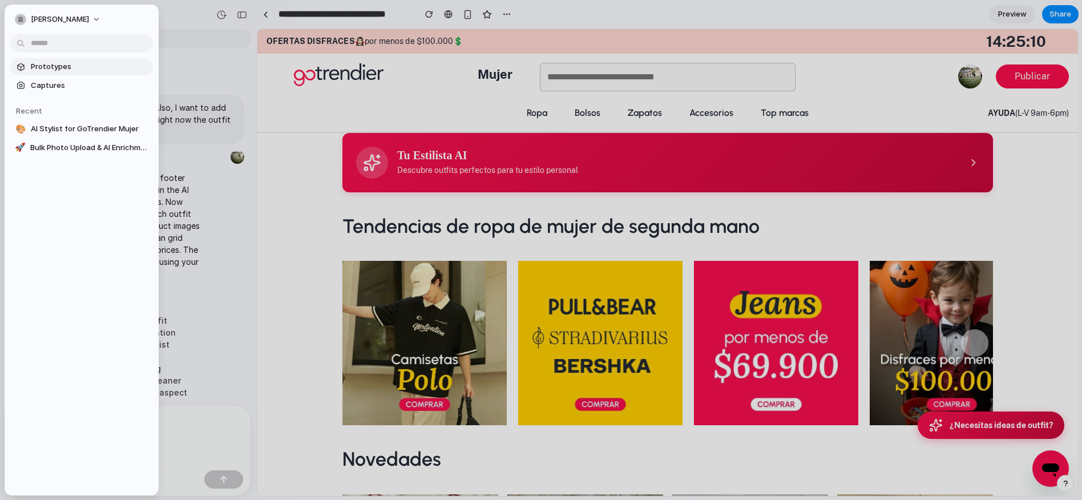
click at [43, 68] on span "Prototypes" at bounding box center [90, 66] width 118 height 11
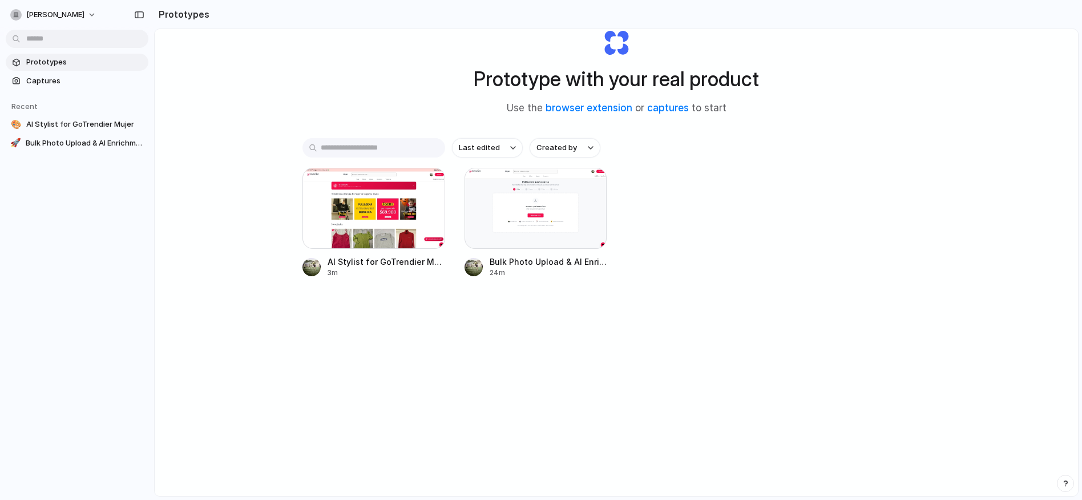
scroll to position [34, 0]
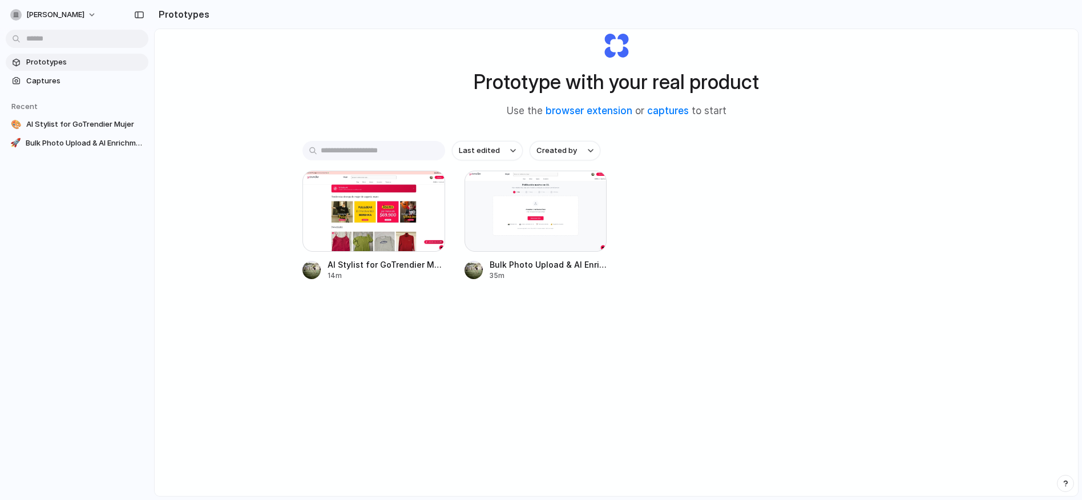
click at [709, 337] on div "Last edited Created by AI Stylist for GoTrendier Mujer 14m Bulk Photo Upload & …" at bounding box center [616, 246] width 628 height 211
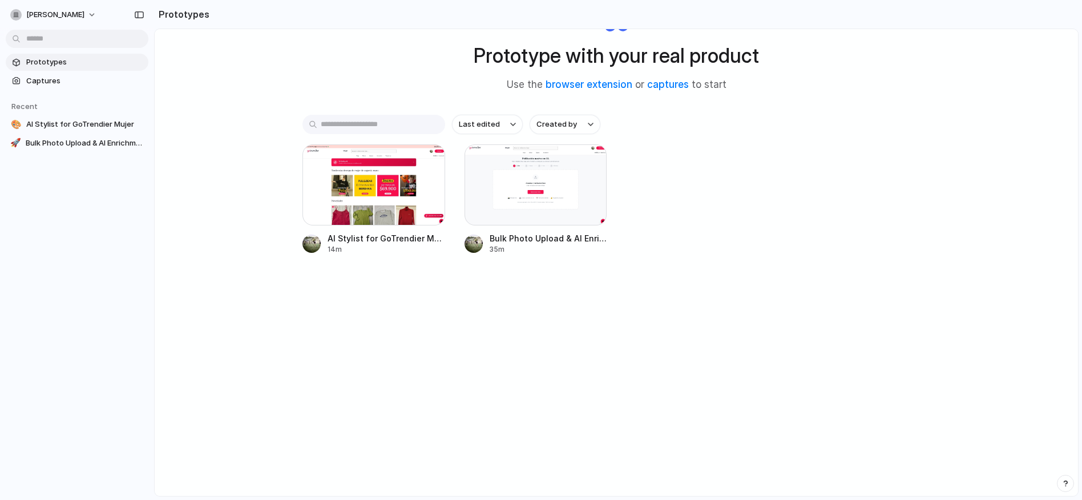
scroll to position [0, 0]
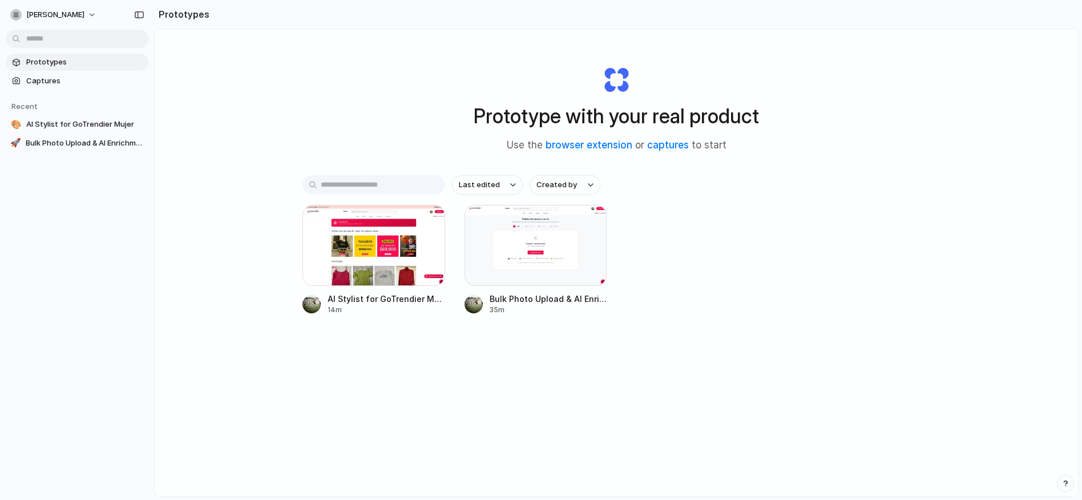
click at [259, 382] on div "Prototype with your real product Use the browser extension or captures to start…" at bounding box center [616, 292] width 923 height 527
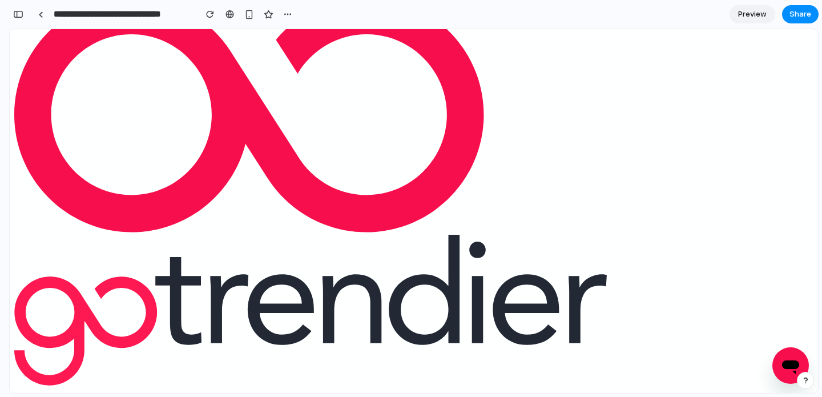
scroll to position [87, 0]
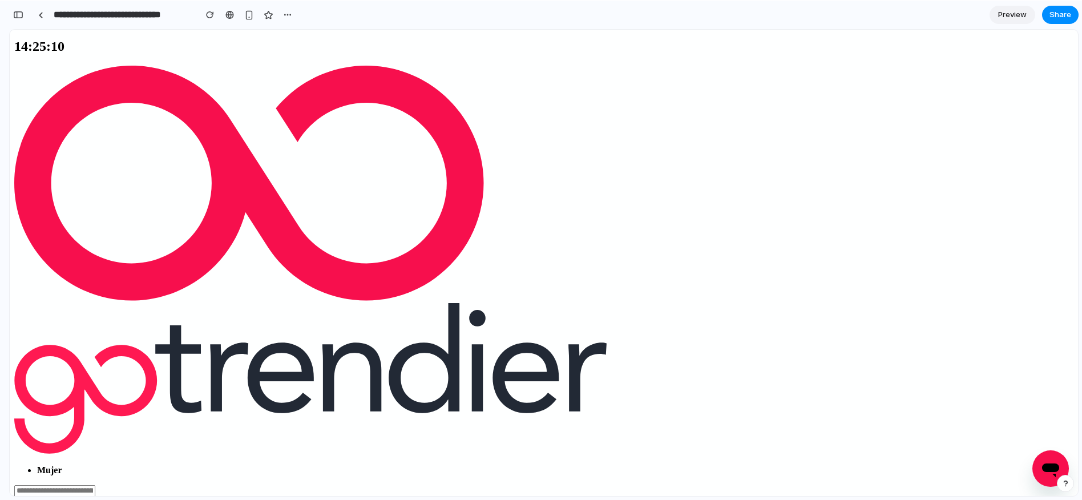
scroll to position [2744, 0]
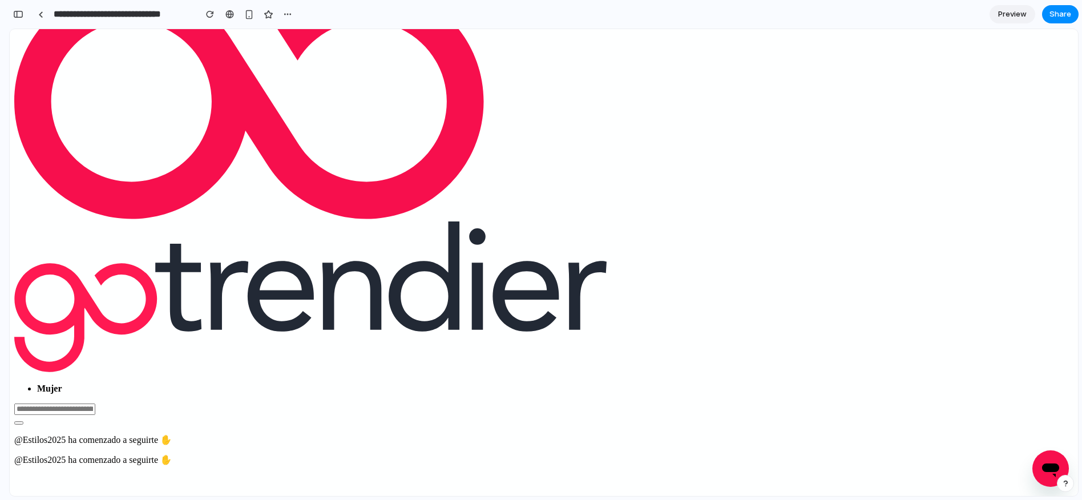
scroll to position [108, 0]
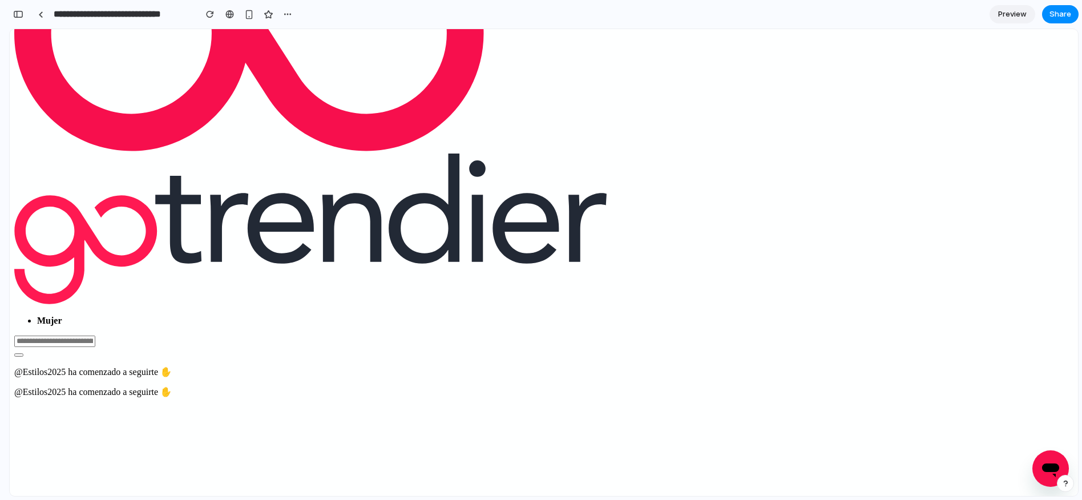
scroll to position [184, 0]
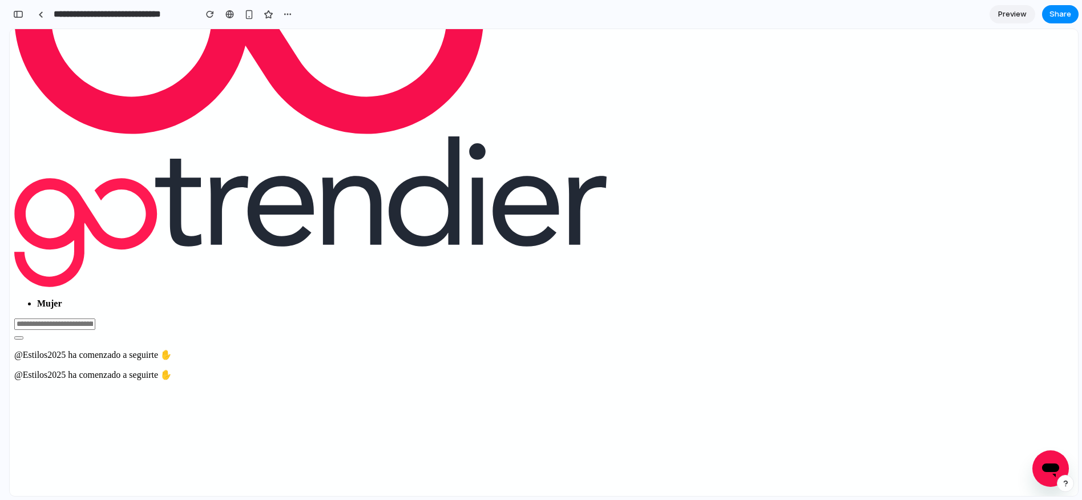
type input "****"
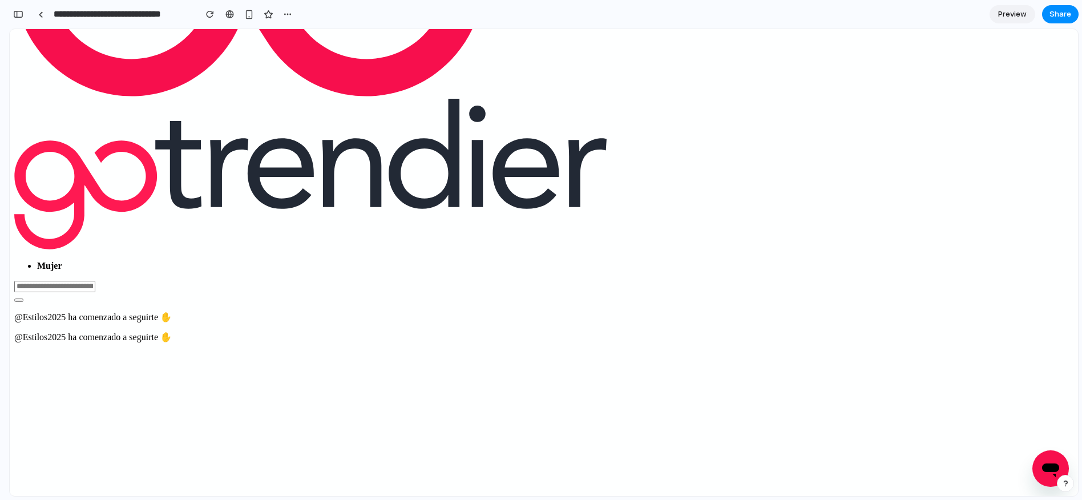
scroll to position [228, 0]
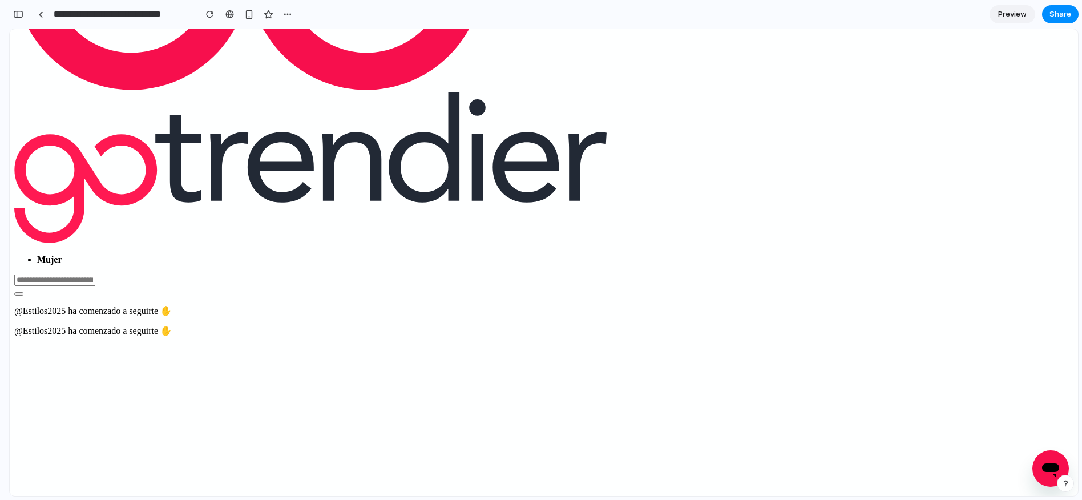
click at [18, 13] on div "button" at bounding box center [18, 14] width 10 height 8
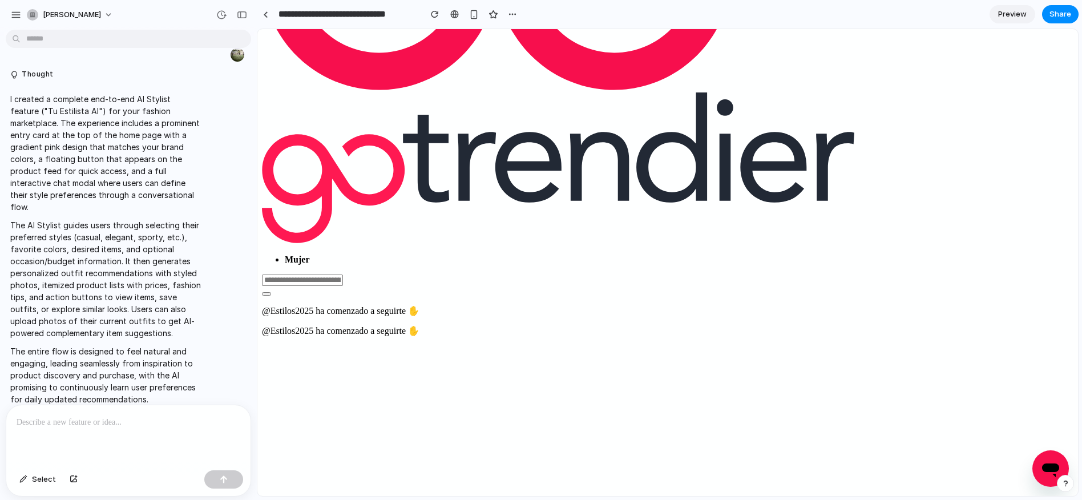
scroll to position [0, 0]
click at [88, 396] on p at bounding box center [129, 422] width 224 height 14
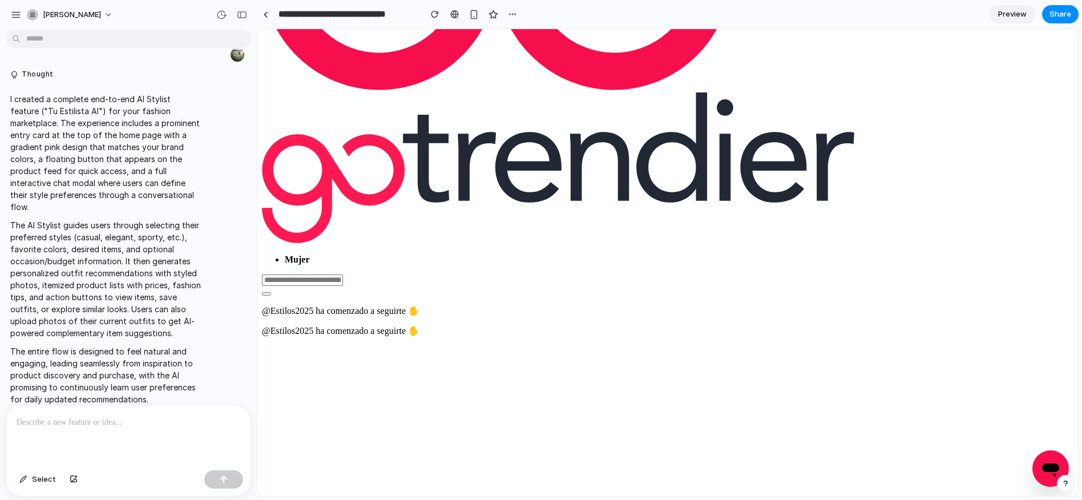
click at [84, 396] on p at bounding box center [129, 422] width 224 height 14
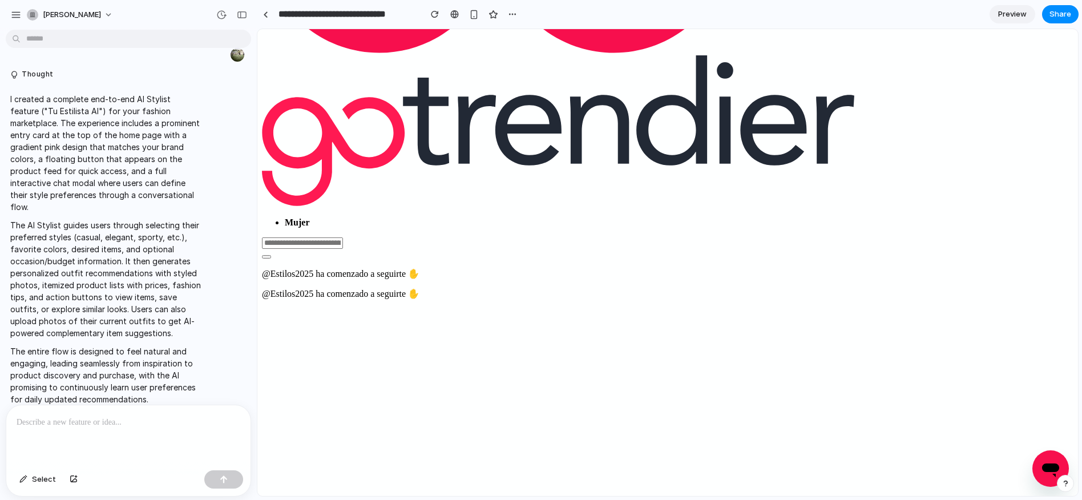
scroll to position [269, 0]
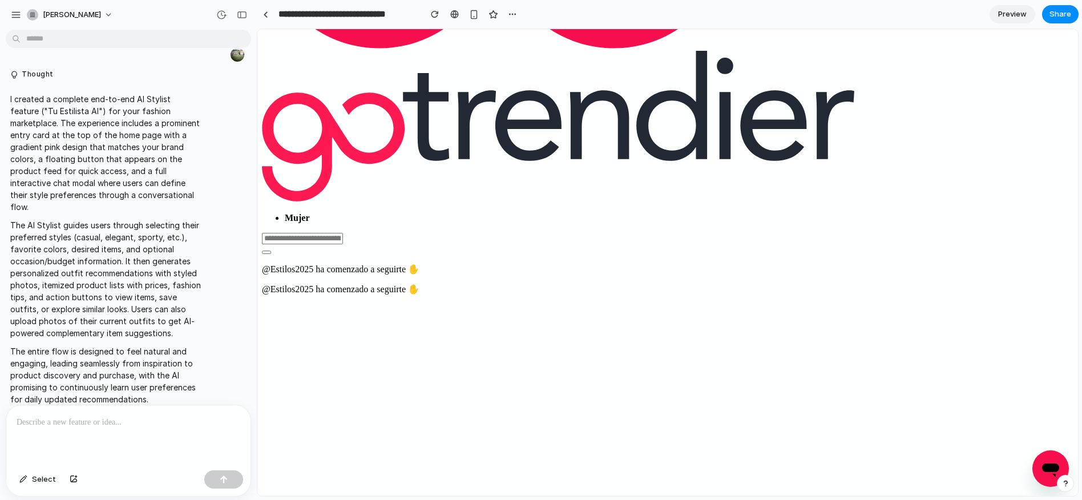
click at [103, 396] on div at bounding box center [128, 435] width 244 height 60
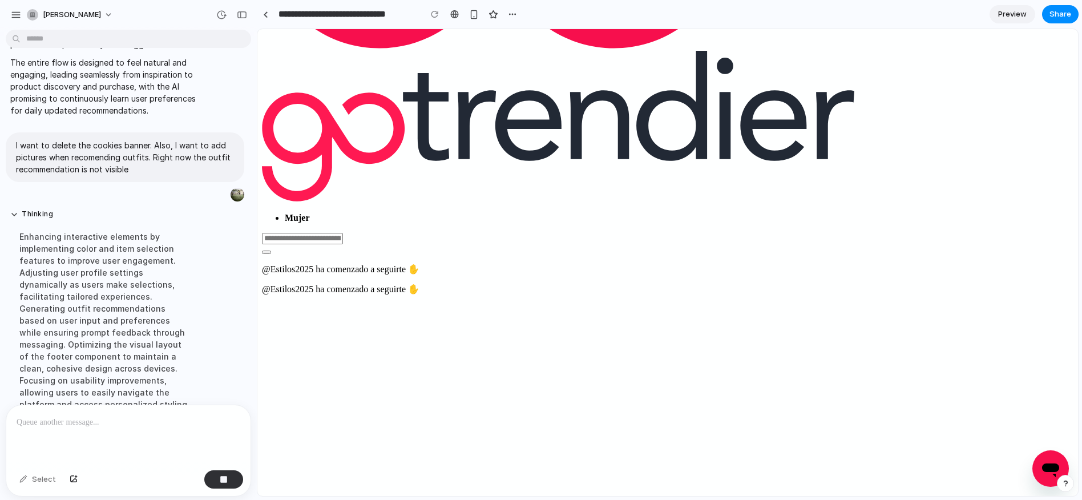
scroll to position [1680, 0]
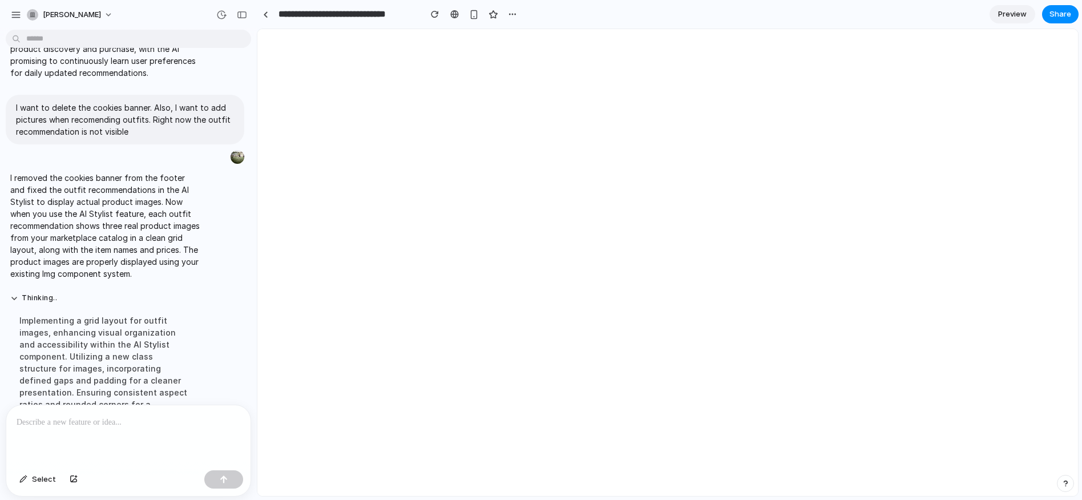
scroll to position [0, 0]
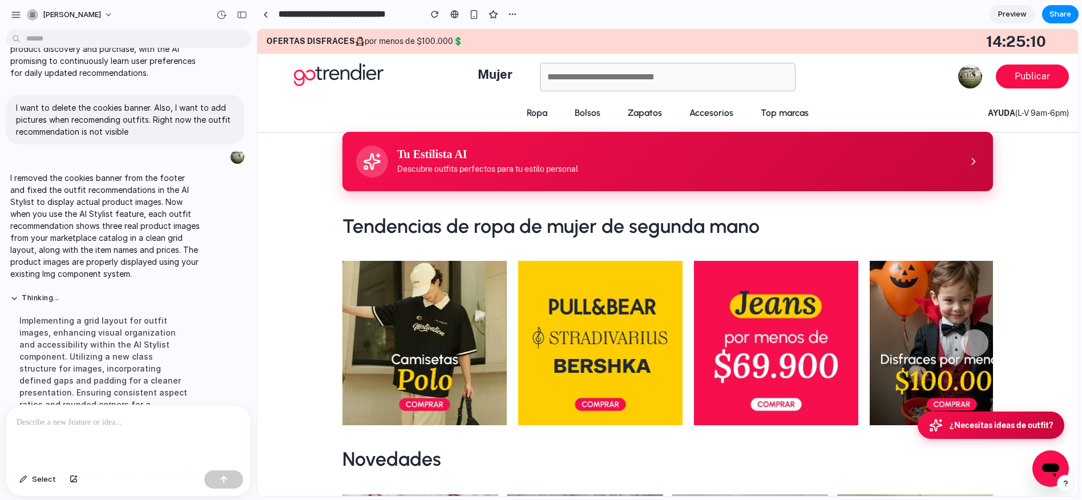
click at [515, 165] on p "Descubre outfits perfectos para tu estilo personal" at bounding box center [678, 169] width 562 height 12
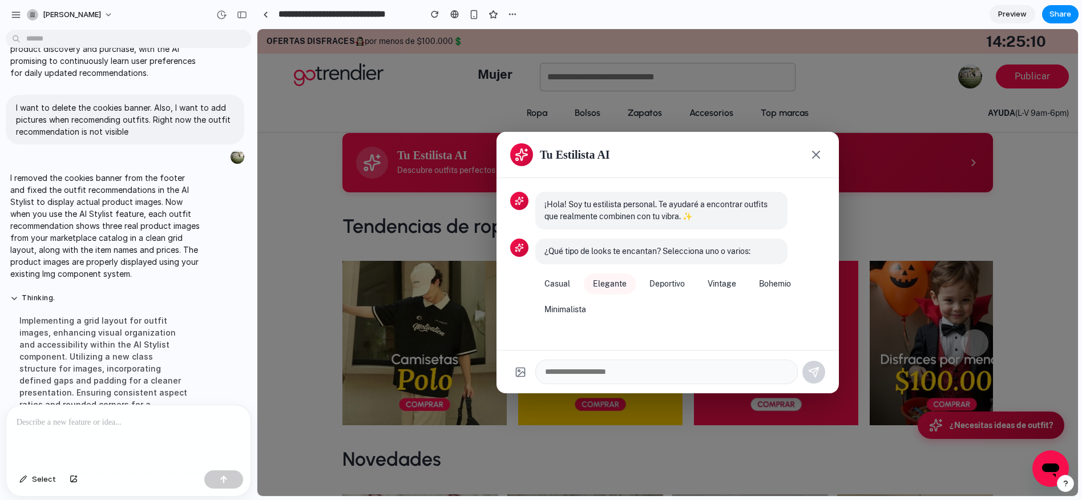
click at [608, 283] on button "Elegante" at bounding box center [610, 283] width 52 height 21
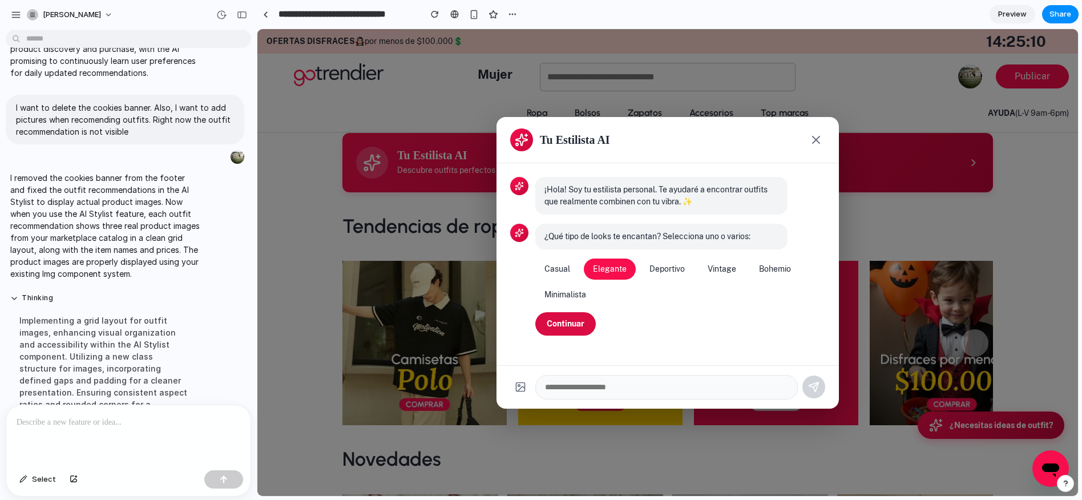
click at [572, 317] on button "Continuar" at bounding box center [565, 323] width 60 height 23
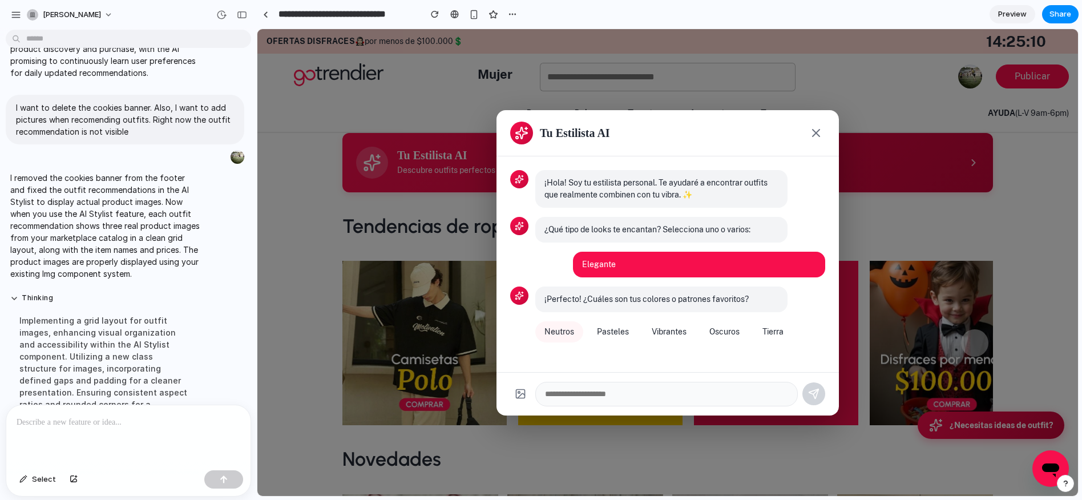
click at [562, 335] on button "Neutros" at bounding box center [559, 331] width 48 height 21
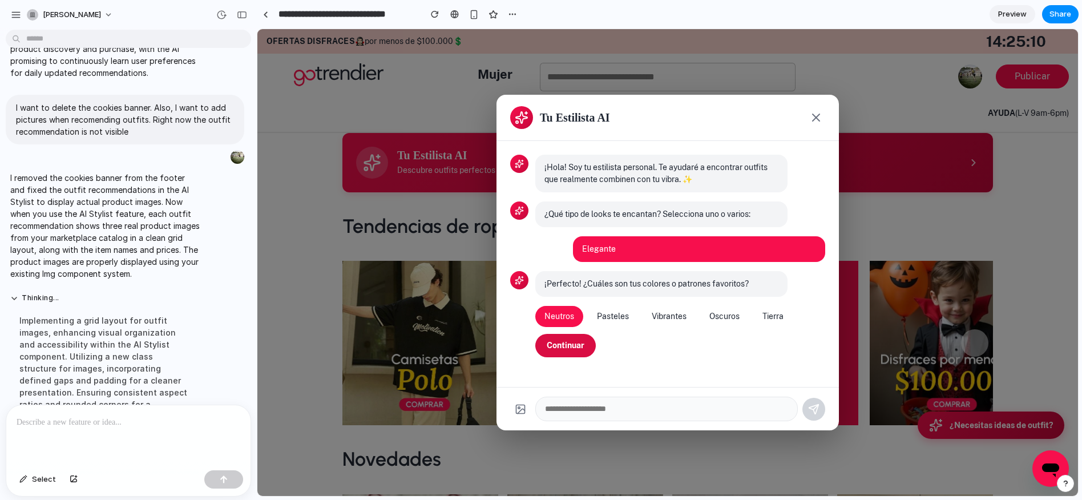
click at [565, 346] on button "Continuar" at bounding box center [565, 345] width 60 height 23
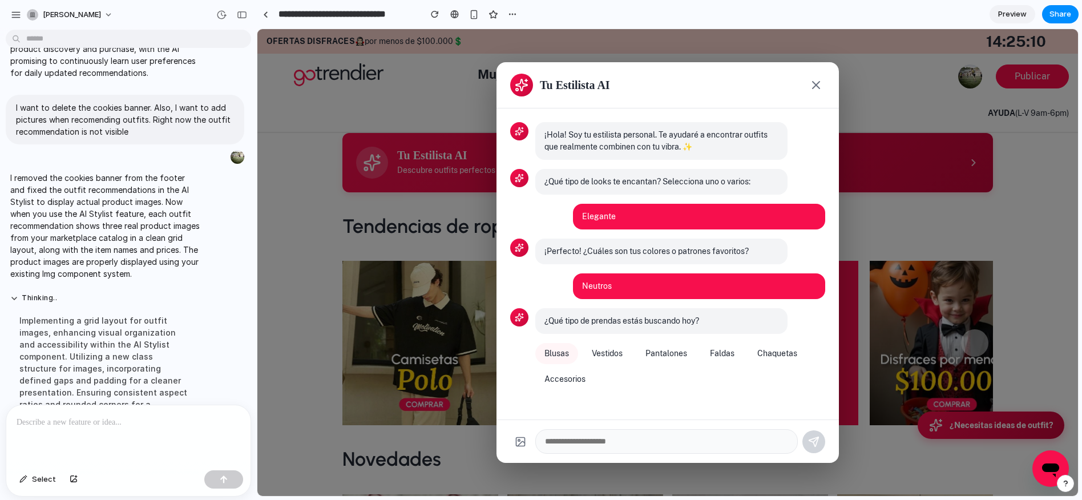
click at [564, 358] on button "Blusas" at bounding box center [556, 353] width 43 height 21
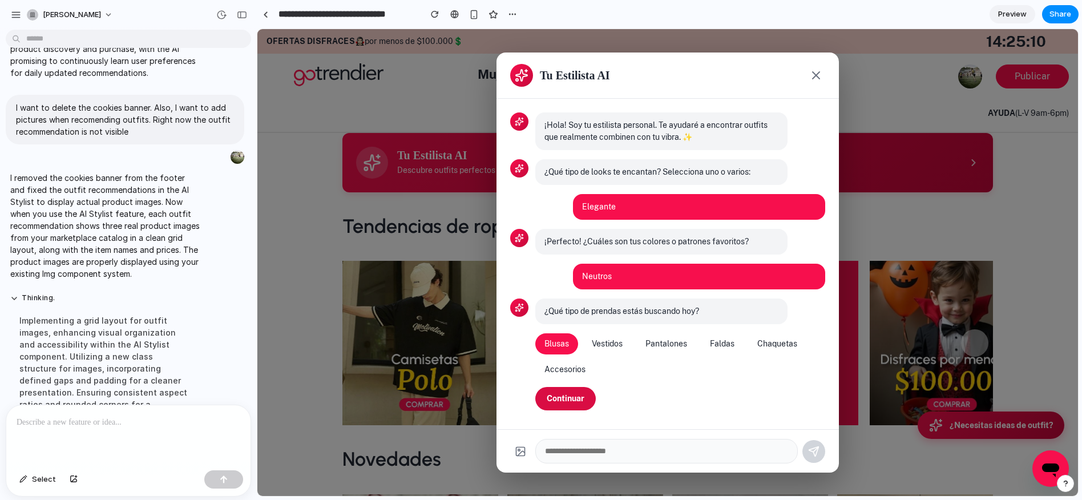
click at [564, 396] on button "Continuar" at bounding box center [565, 398] width 60 height 23
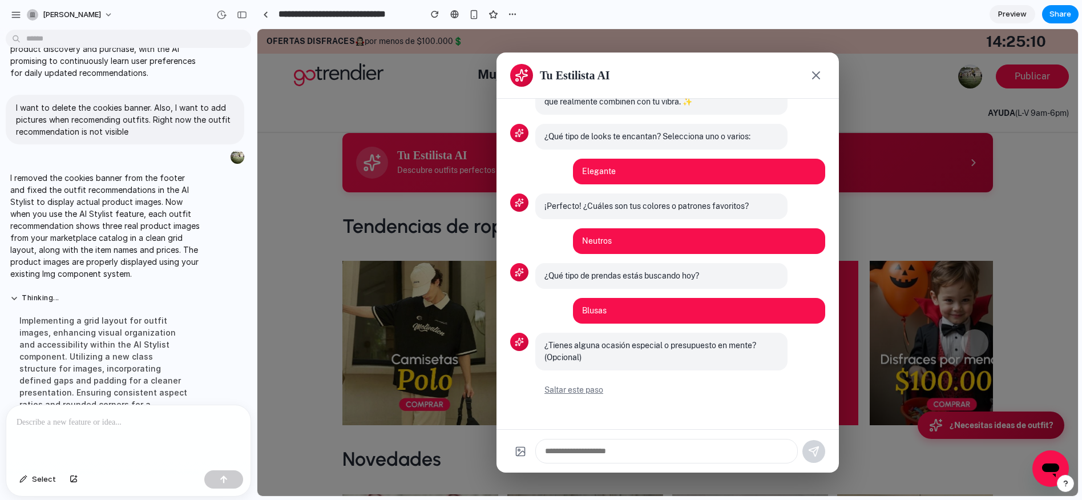
scroll to position [37, 0]
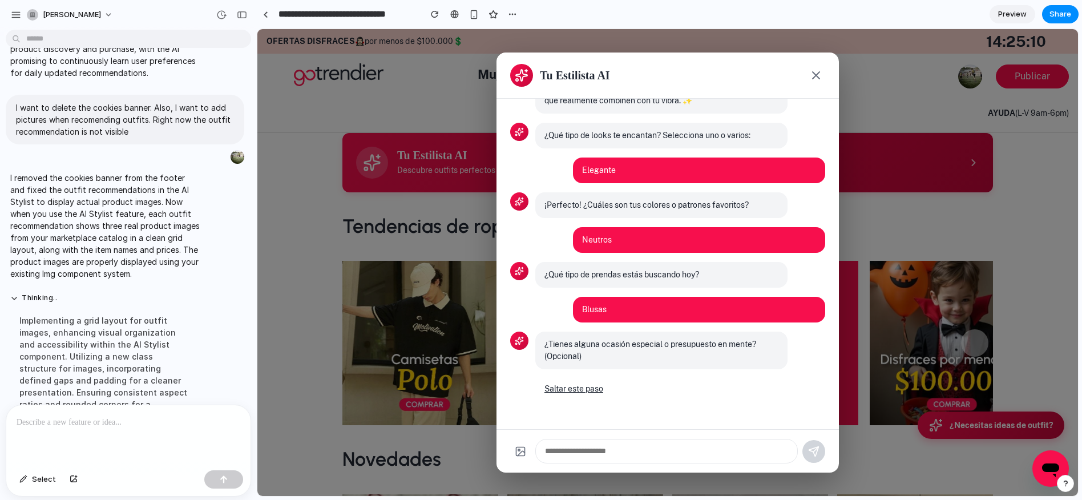
click at [583, 390] on button "Saltar este paso" at bounding box center [573, 388] width 77 height 21
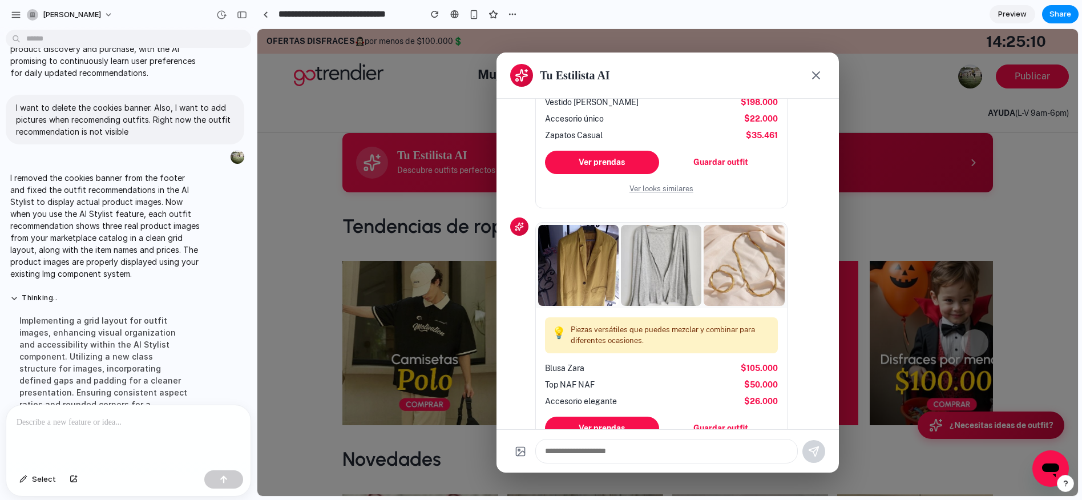
scroll to position [948, 0]
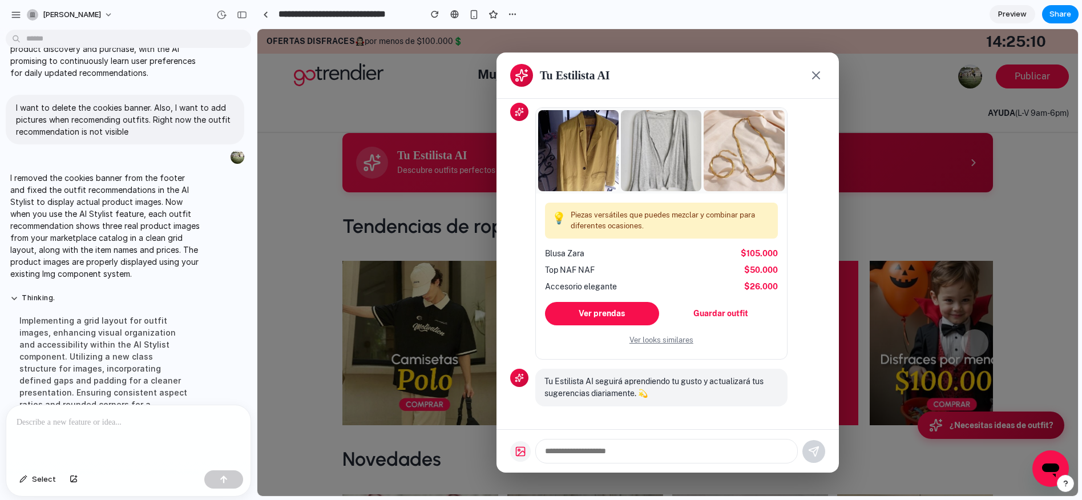
click at [521, 396] on icon "Subir imagen" at bounding box center [520, 451] width 11 height 11
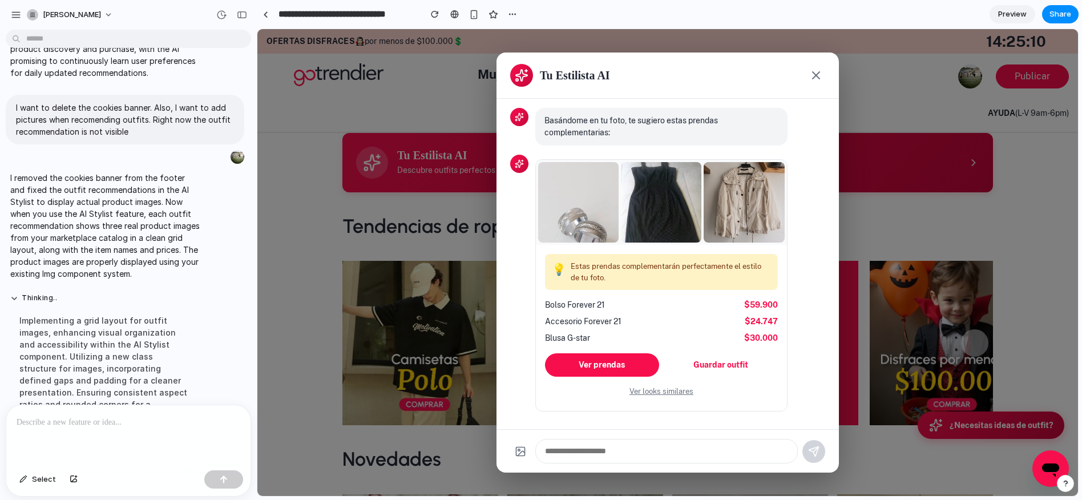
scroll to position [1342, 0]
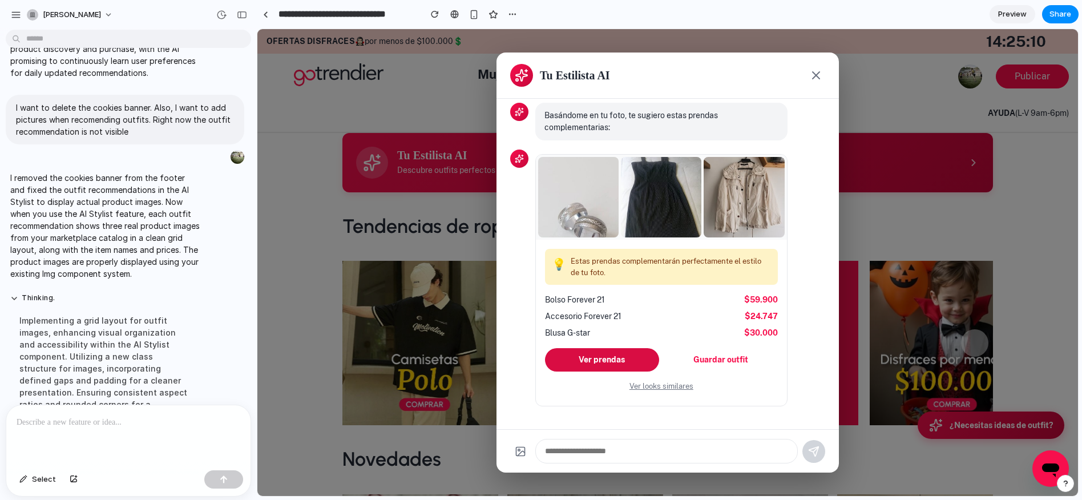
click at [629, 356] on button "Ver prendas" at bounding box center [602, 359] width 114 height 23
click at [816, 70] on icon "Cerrar" at bounding box center [816, 75] width 14 height 14
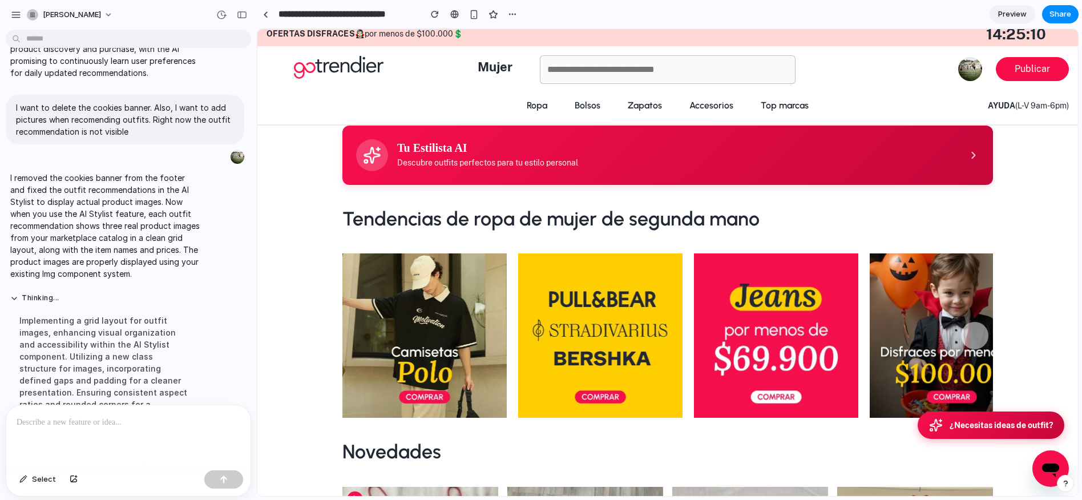
scroll to position [0, 0]
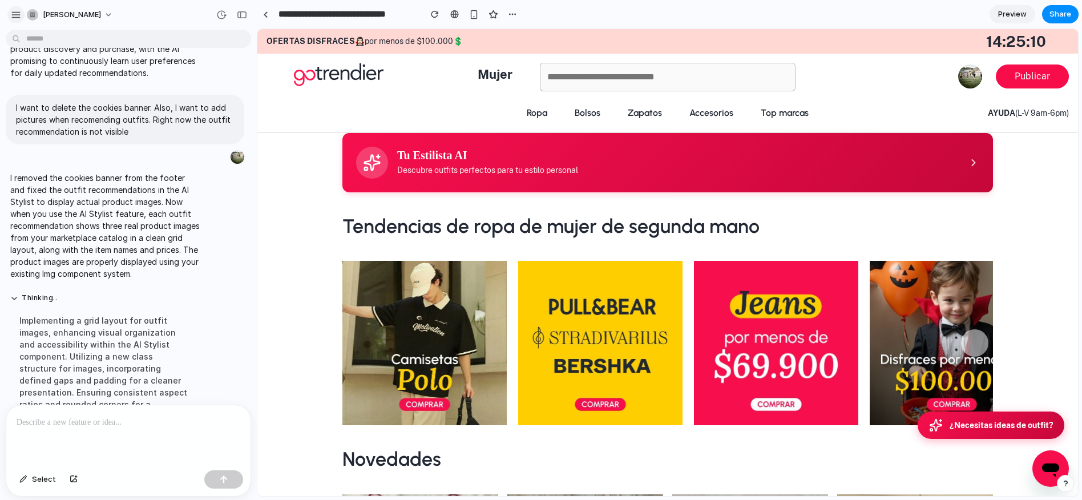
click at [17, 16] on div "button" at bounding box center [16, 15] width 10 height 10
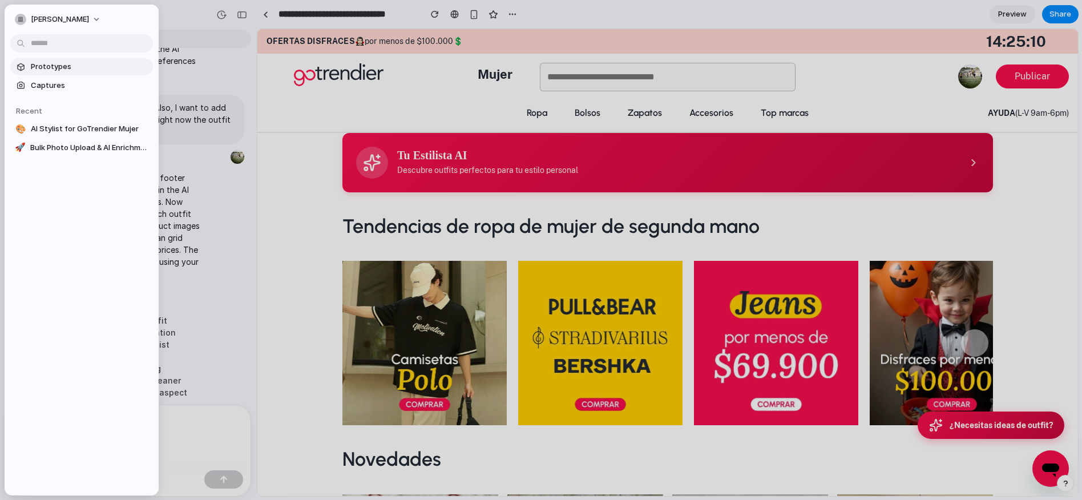
click at [57, 67] on span "Prototypes" at bounding box center [90, 66] width 118 height 11
